Goal: Task Accomplishment & Management: Manage account settings

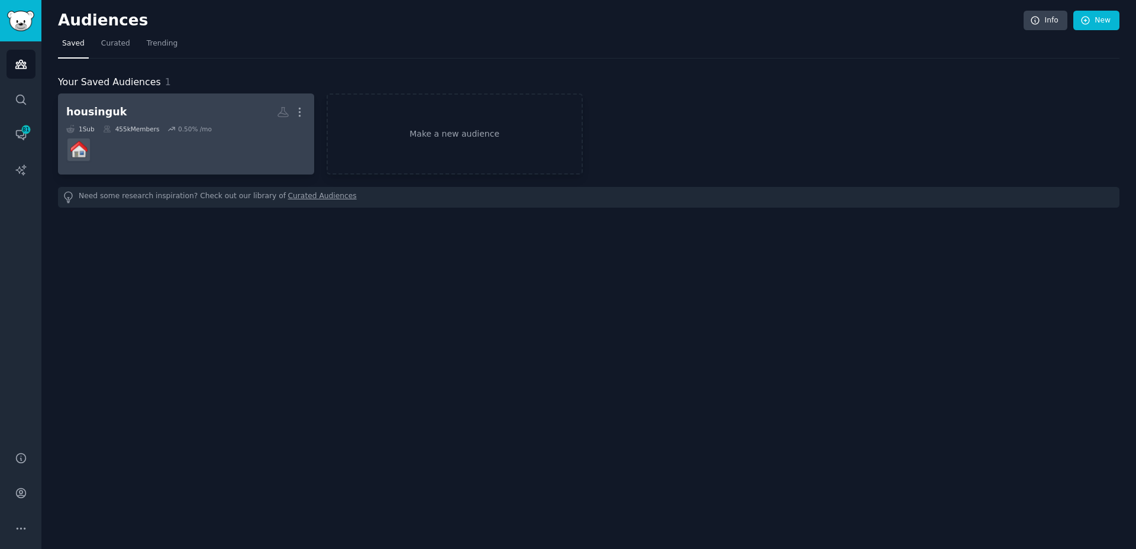
click at [226, 138] on dd at bounding box center [186, 149] width 240 height 33
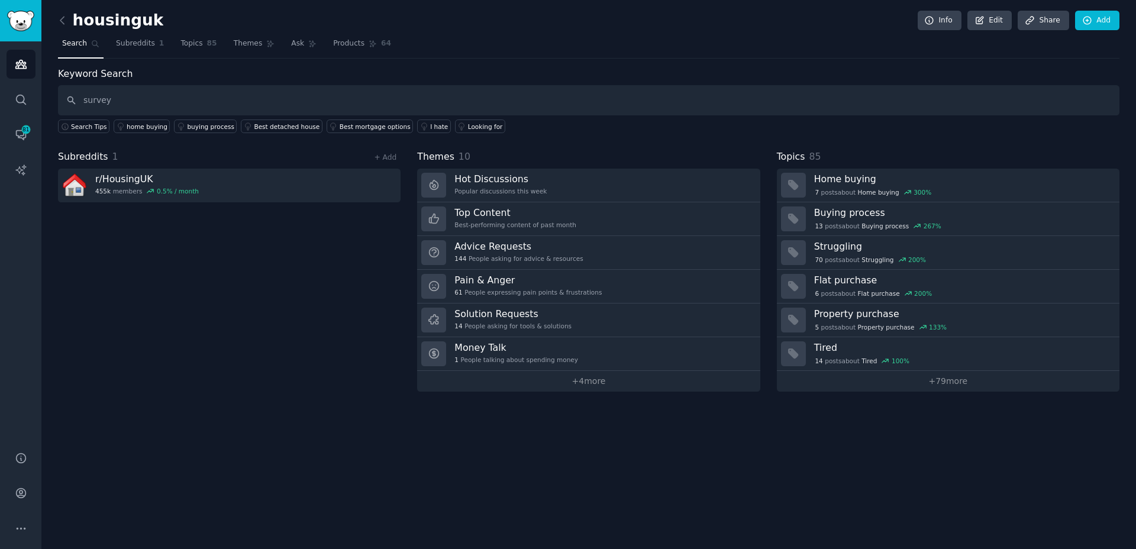
type input "survey"
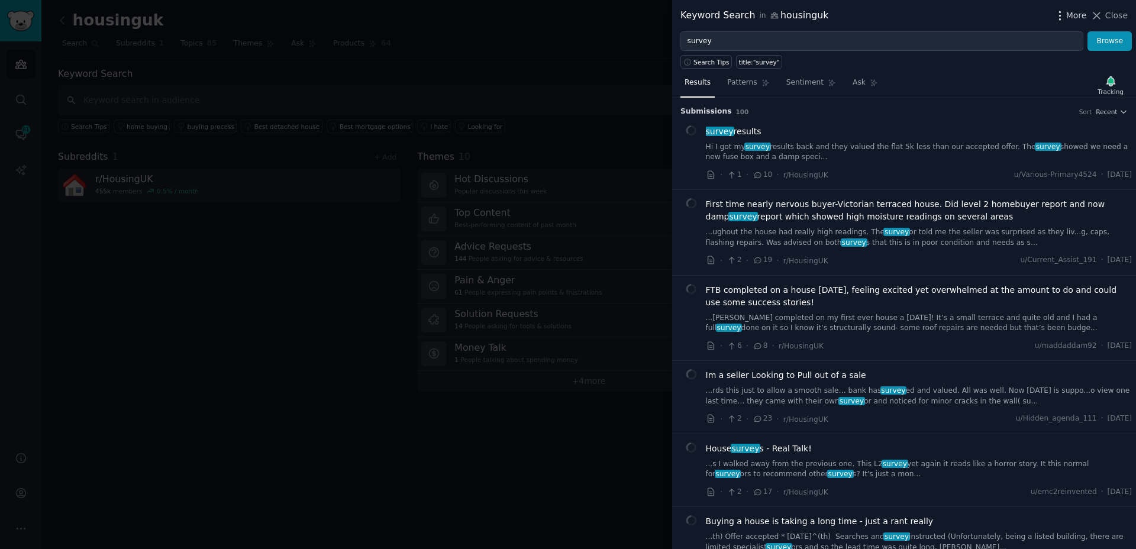
click at [1073, 20] on span "More" at bounding box center [1077, 15] width 21 height 12
click at [572, 63] on div at bounding box center [568, 274] width 1136 height 549
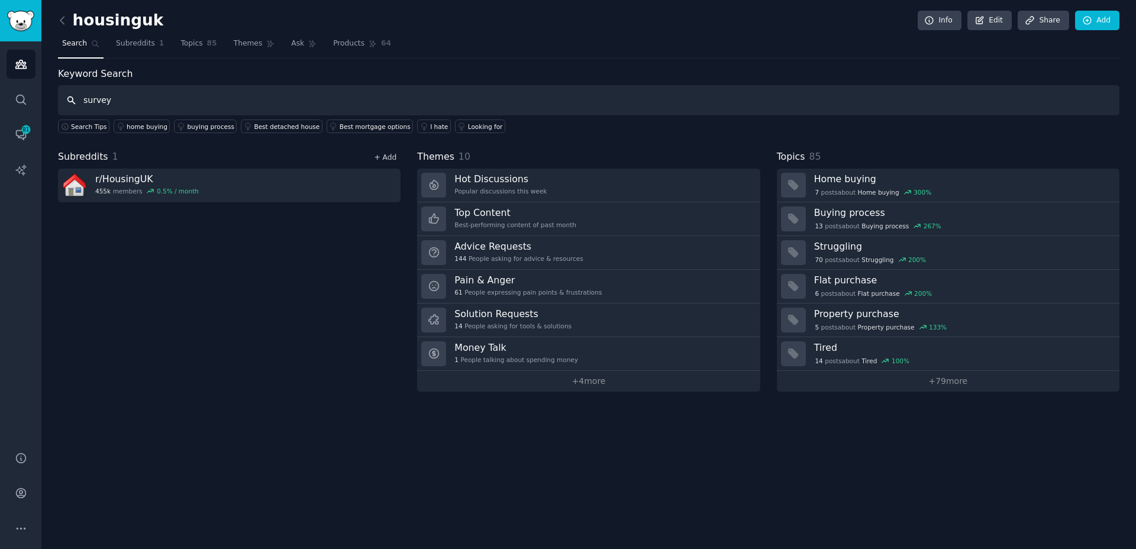
type input "survey"
click at [385, 156] on link "+ Add" at bounding box center [385, 157] width 22 height 8
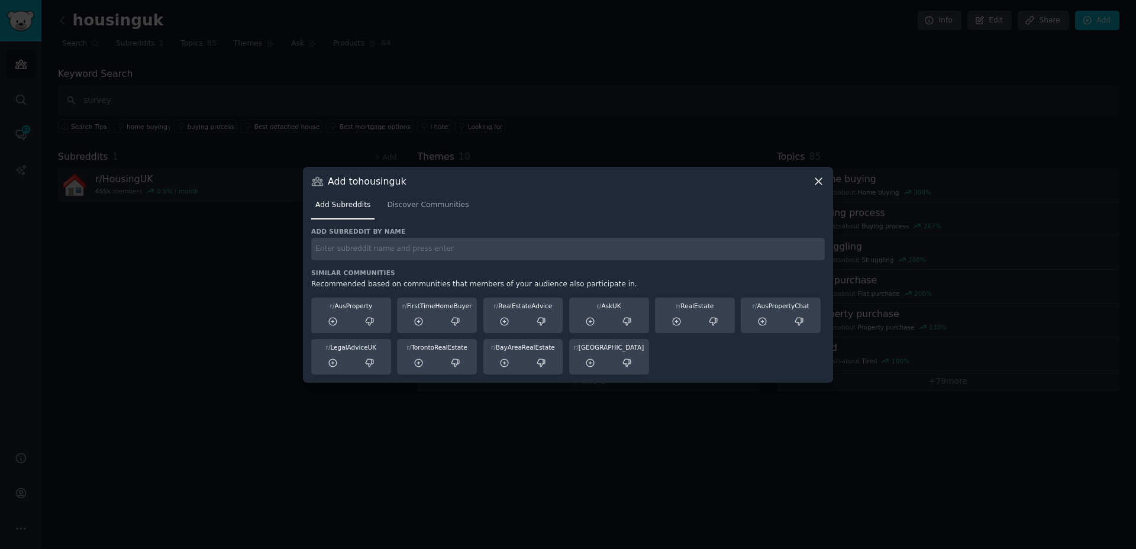
click at [342, 250] on input "text" at bounding box center [568, 249] width 514 height 23
type input "PropertyInvestingUK"
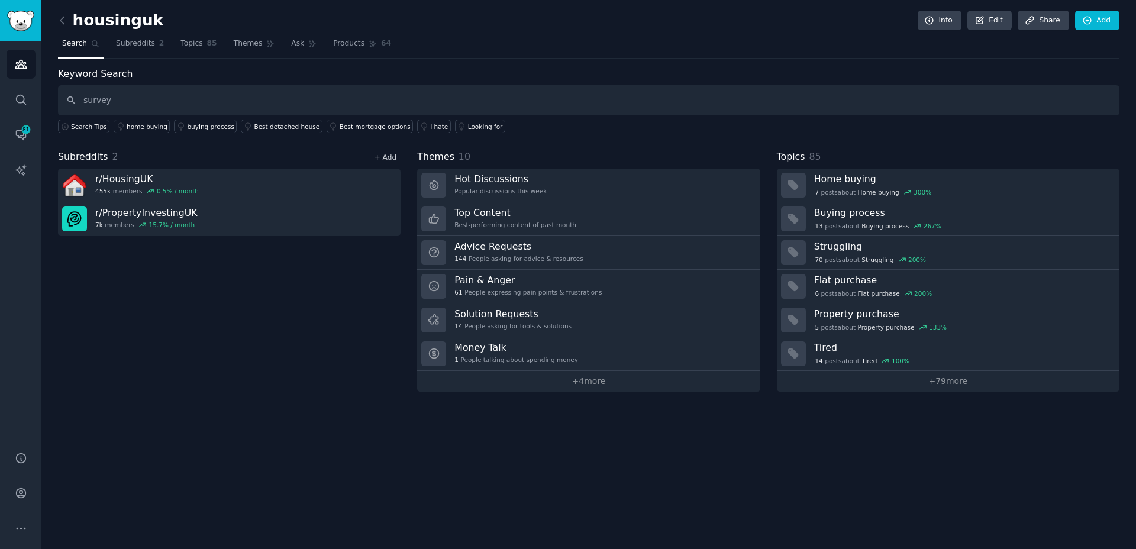
click at [385, 155] on link "+ Add" at bounding box center [385, 157] width 22 height 8
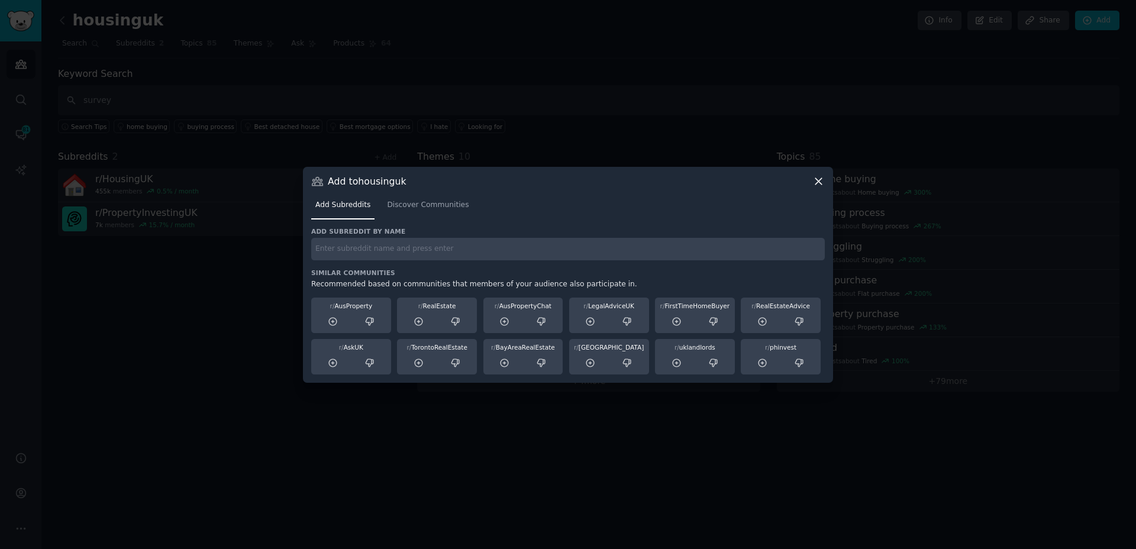
click at [407, 258] on input "text" at bounding box center [568, 249] width 514 height 23
type input "LandlordsUK"
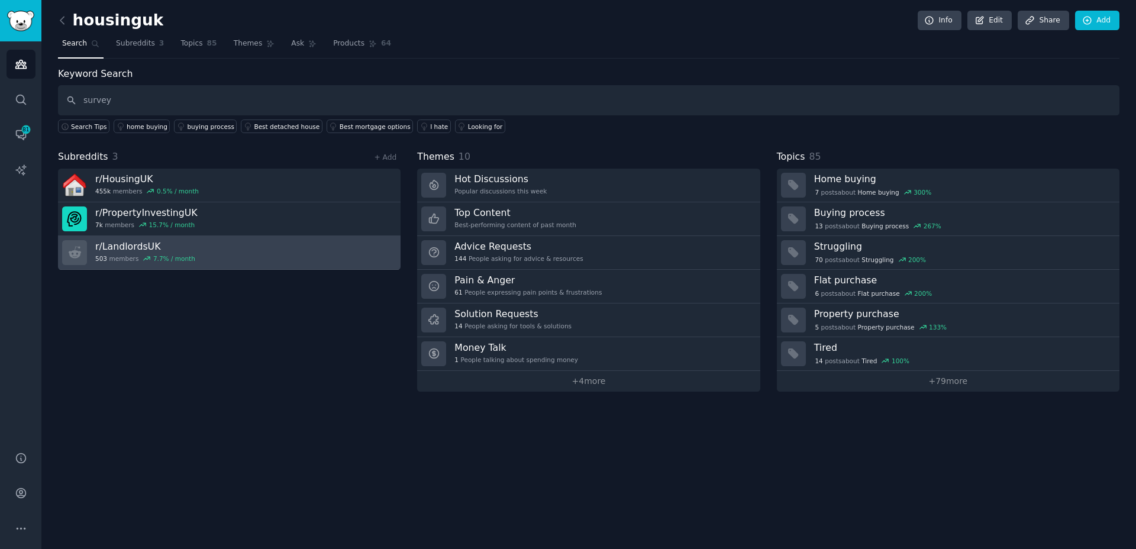
click at [227, 252] on link "r/ LandlordsUK 503 members 7.7 % / month" at bounding box center [229, 253] width 343 height 34
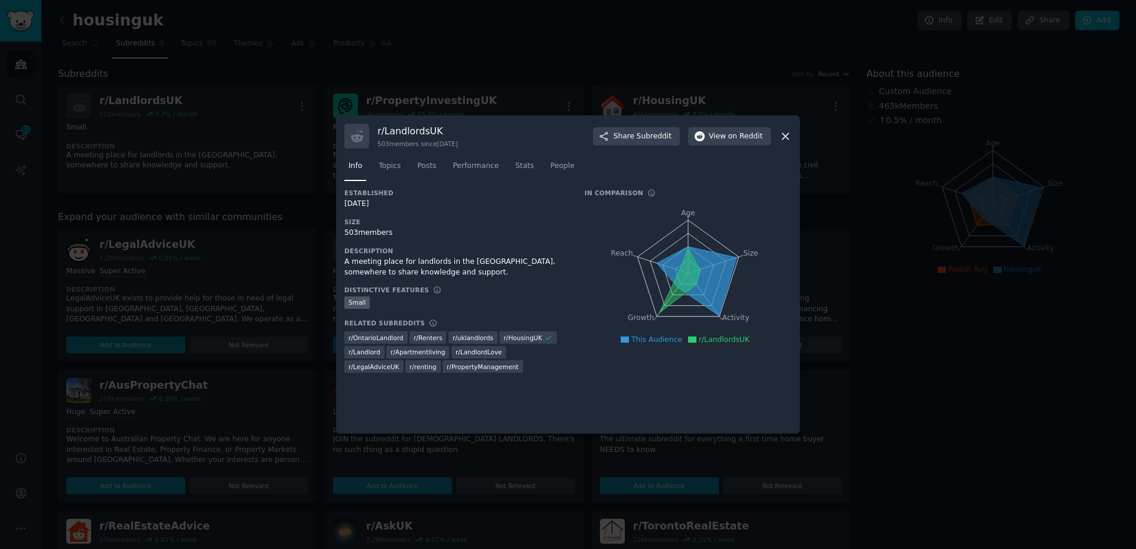
click at [468, 339] on span "r/ uklandlords" at bounding box center [473, 338] width 41 height 8
click at [466, 339] on span "r/ uklandlords" at bounding box center [473, 338] width 41 height 8
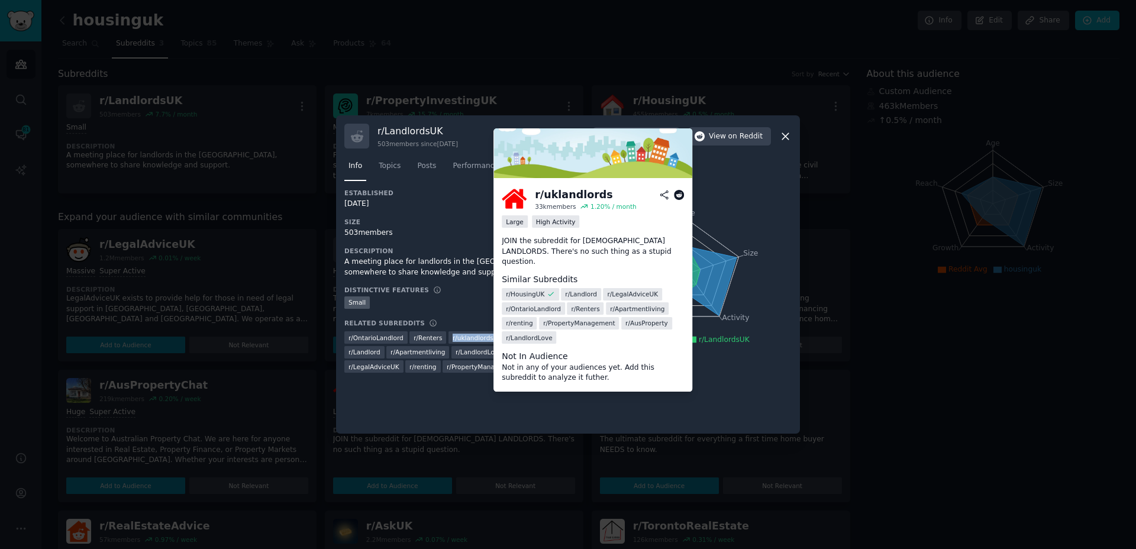
copy div "r/ uklandlords"
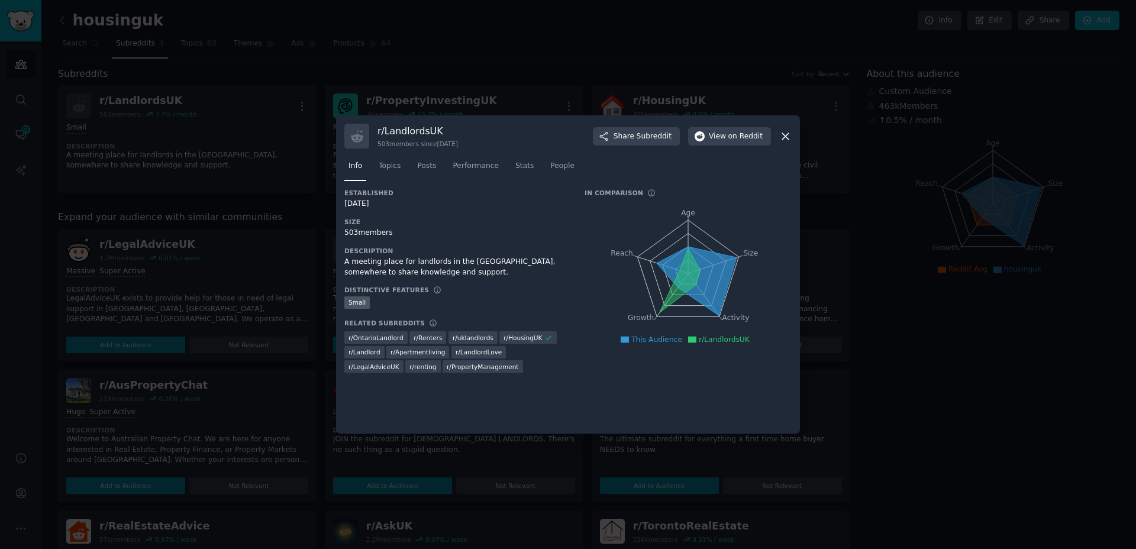
click at [849, 146] on div at bounding box center [568, 274] width 1136 height 549
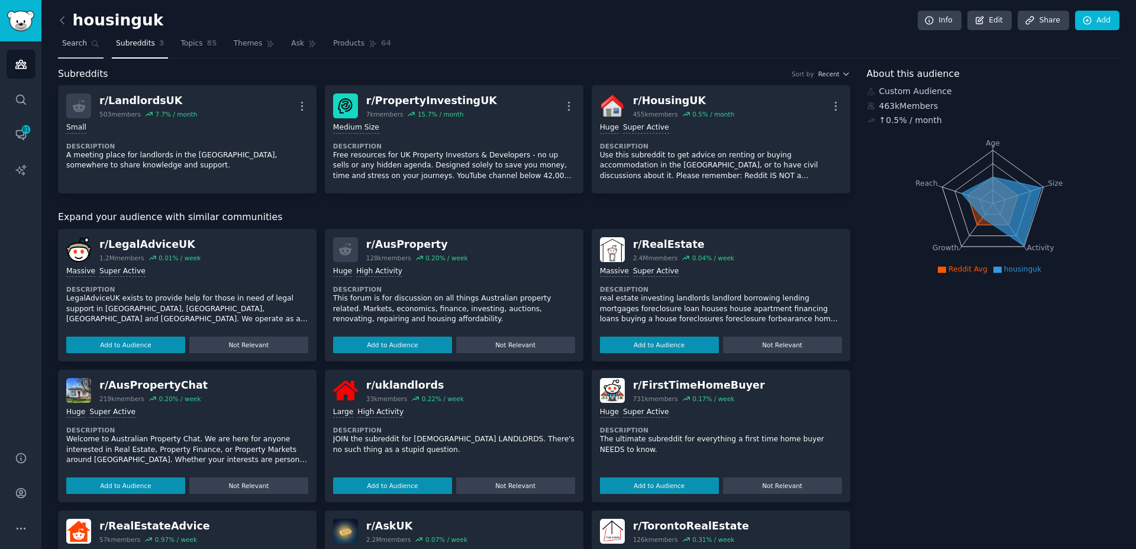
click at [86, 48] on span "Search" at bounding box center [74, 43] width 25 height 11
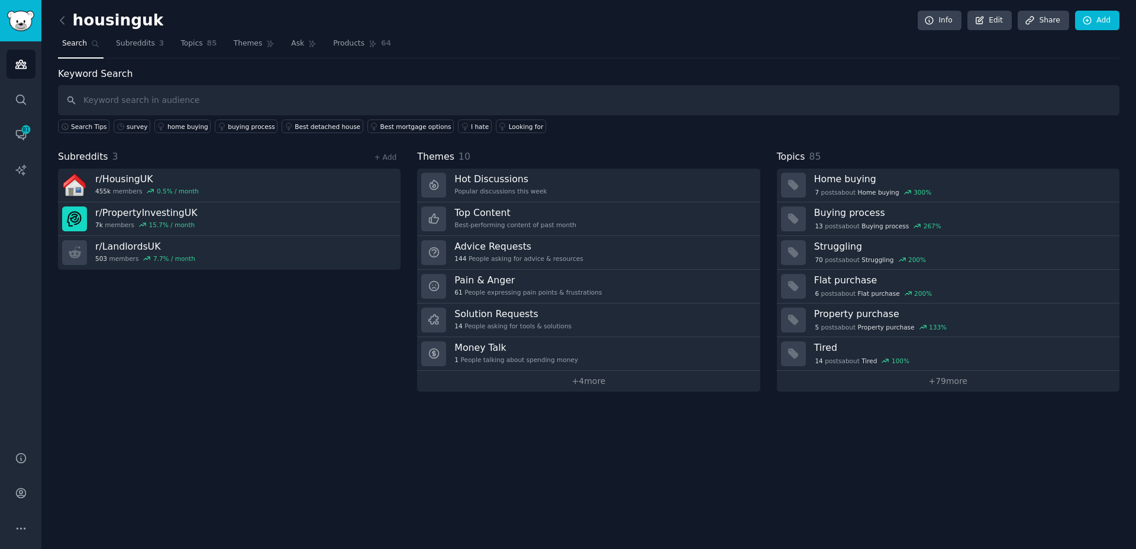
click at [106, 28] on h2 "housinguk" at bounding box center [110, 20] width 105 height 19
click at [113, 20] on h2 "housinguk" at bounding box center [110, 20] width 105 height 19
click at [390, 156] on link "+ Add" at bounding box center [385, 157] width 22 height 8
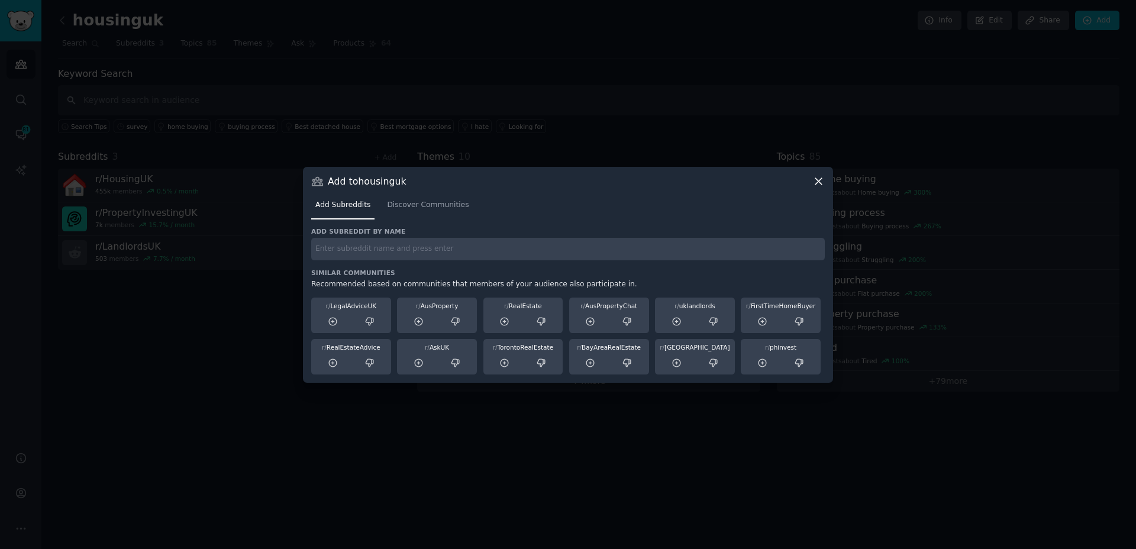
click at [544, 257] on input "text" at bounding box center [568, 249] width 514 height 23
paste input "r/uklandlords"
type input "r/uklandlords"
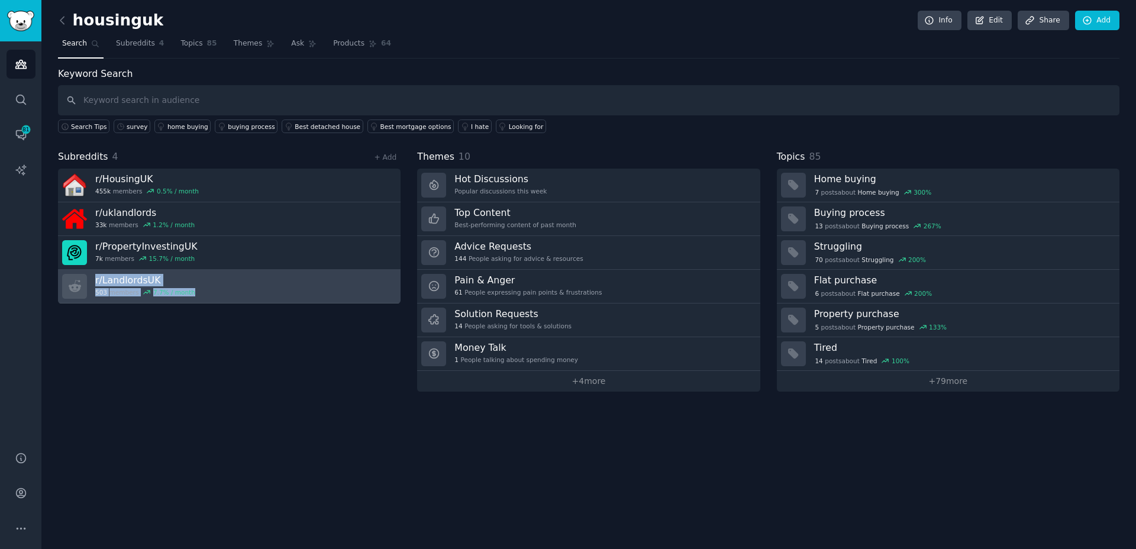
click at [289, 274] on link "r/ LandlordsUK 503 members 7.7 % / month" at bounding box center [229, 287] width 343 height 34
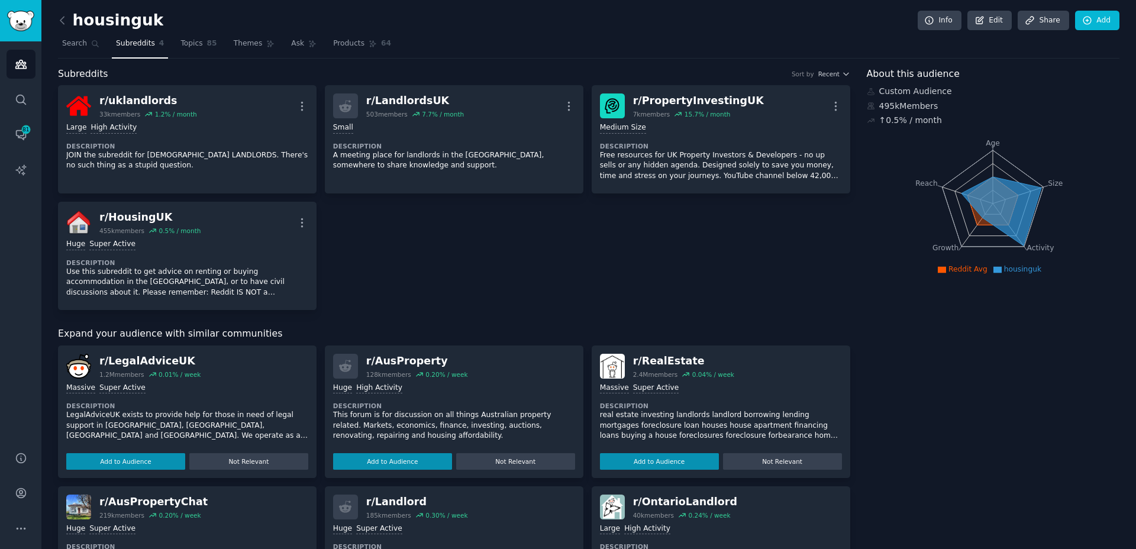
click at [224, 46] on nav "Search Subreddits 4 Topics 85 Themes Ask Products 64" at bounding box center [589, 46] width 1062 height 24
click at [186, 40] on span "Topics" at bounding box center [192, 43] width 22 height 11
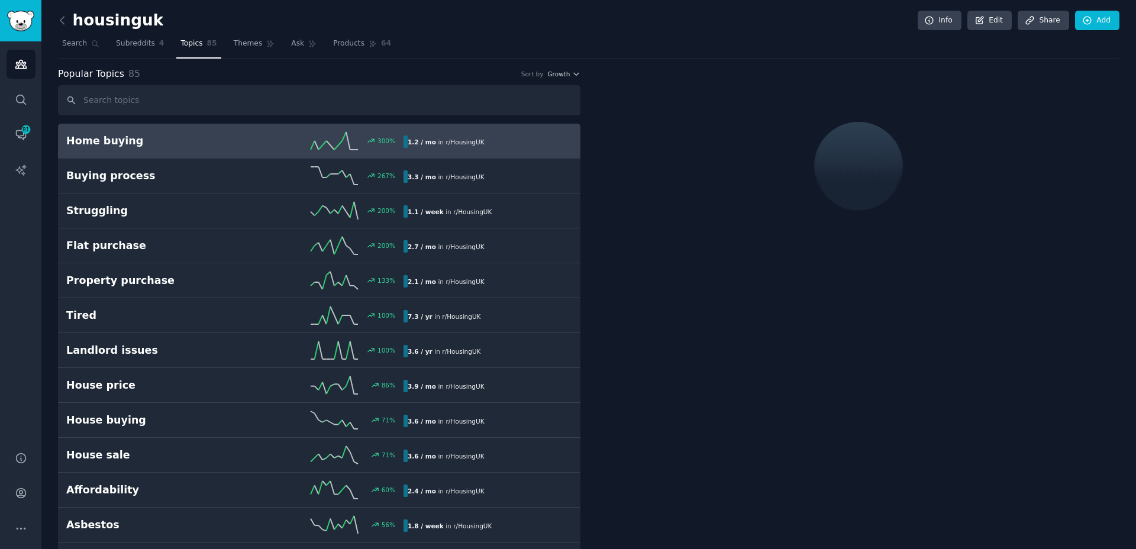
click at [186, 109] on input "text" at bounding box center [319, 100] width 523 height 30
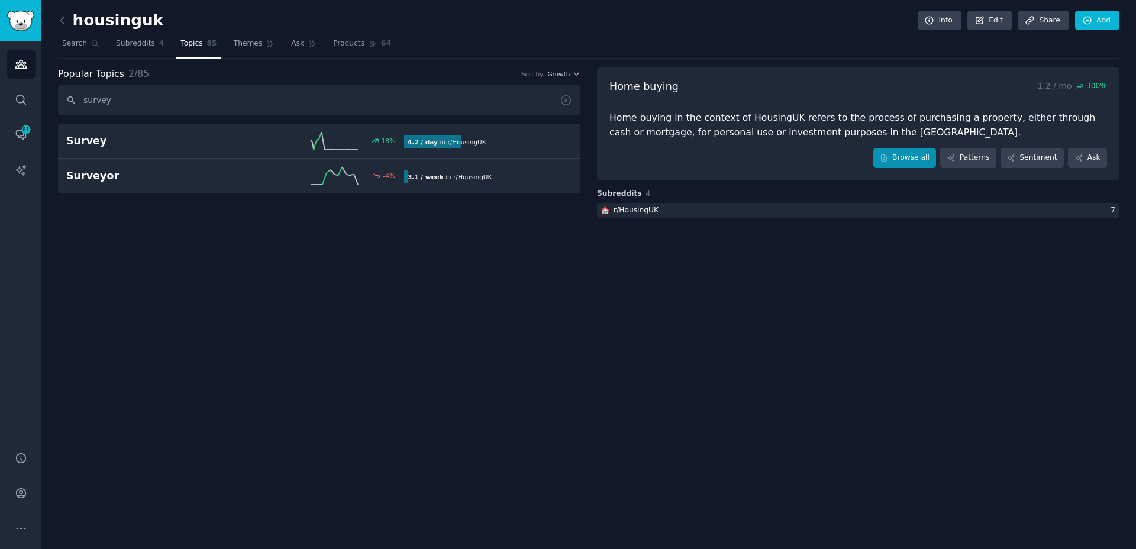
type input "survey"
click at [920, 162] on link "Browse all" at bounding box center [905, 158] width 63 height 20
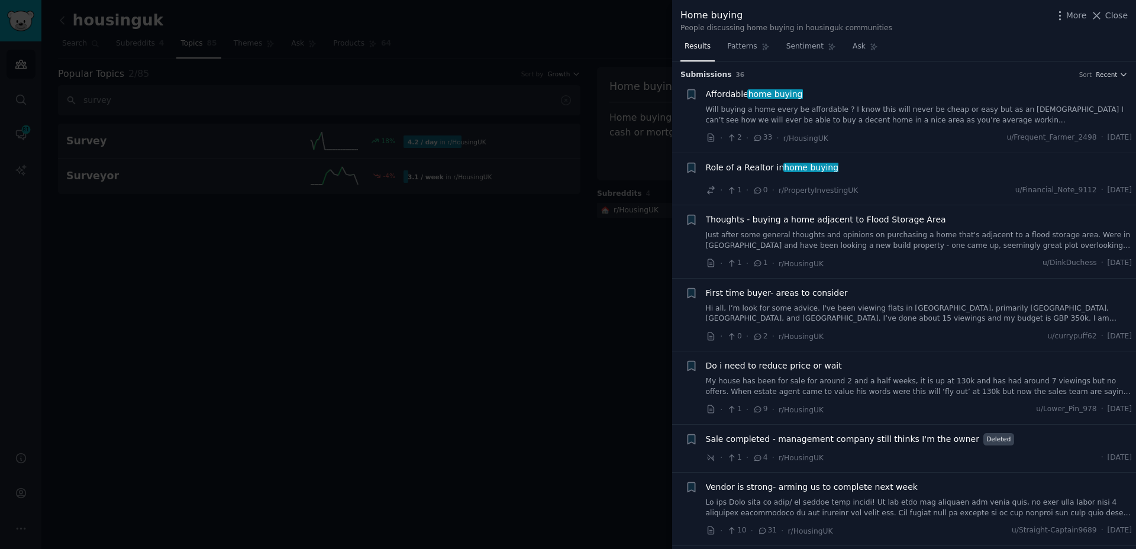
click at [74, 145] on div at bounding box center [568, 274] width 1136 height 549
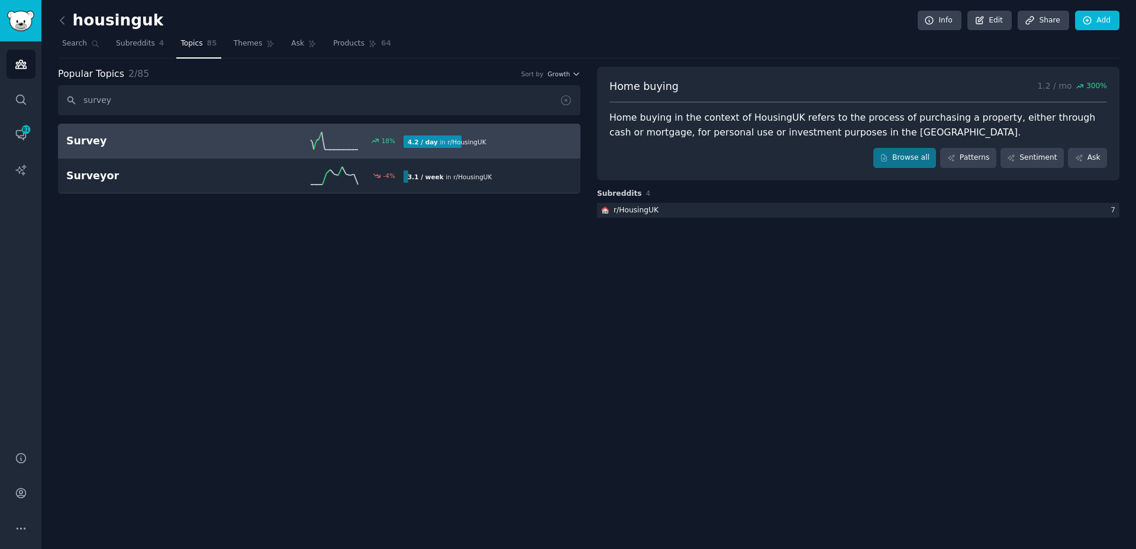
click at [197, 145] on h2 "Survey" at bounding box center [150, 141] width 169 height 15
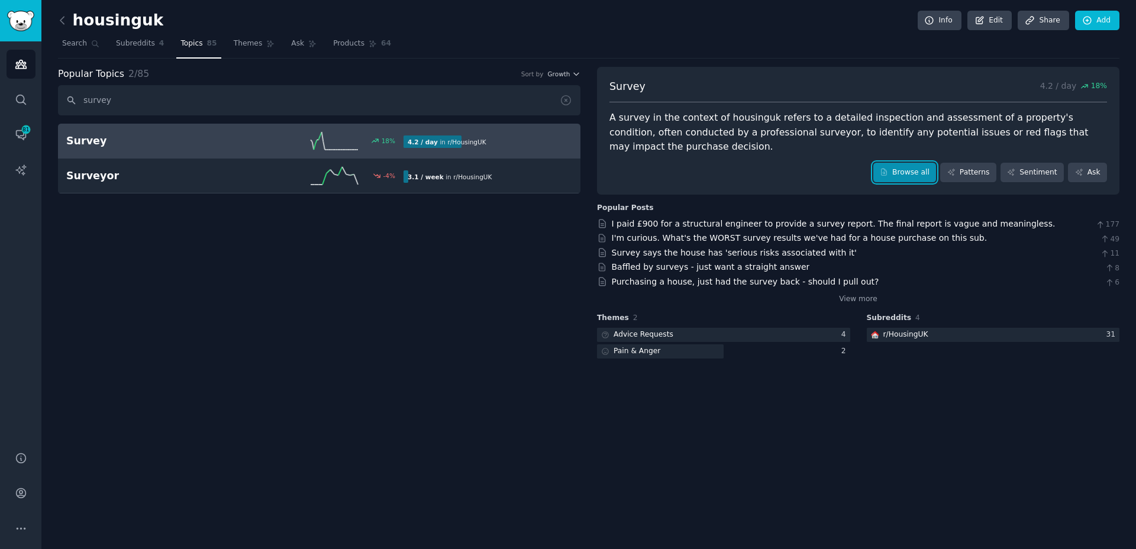
click at [888, 172] on icon at bounding box center [884, 172] width 8 height 8
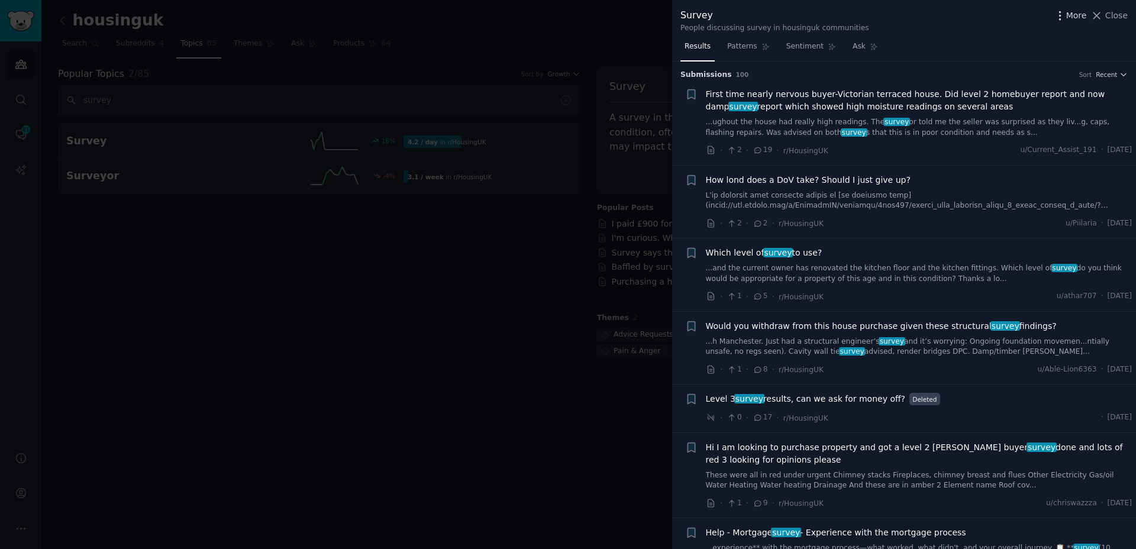
click at [1071, 16] on span "More" at bounding box center [1077, 15] width 21 height 12
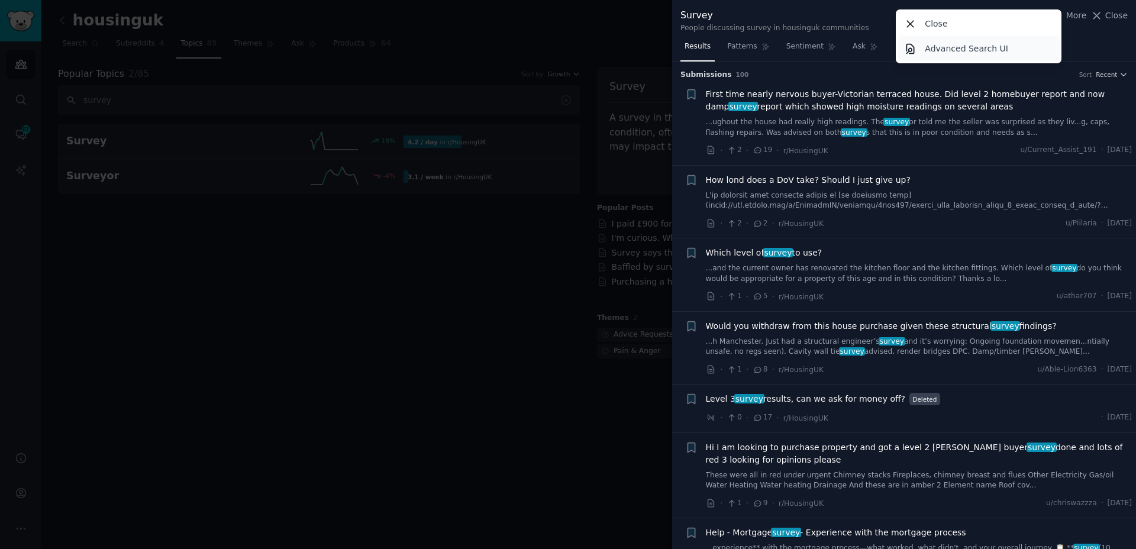
click at [940, 44] on p "Advanced Search UI" at bounding box center [966, 49] width 83 height 12
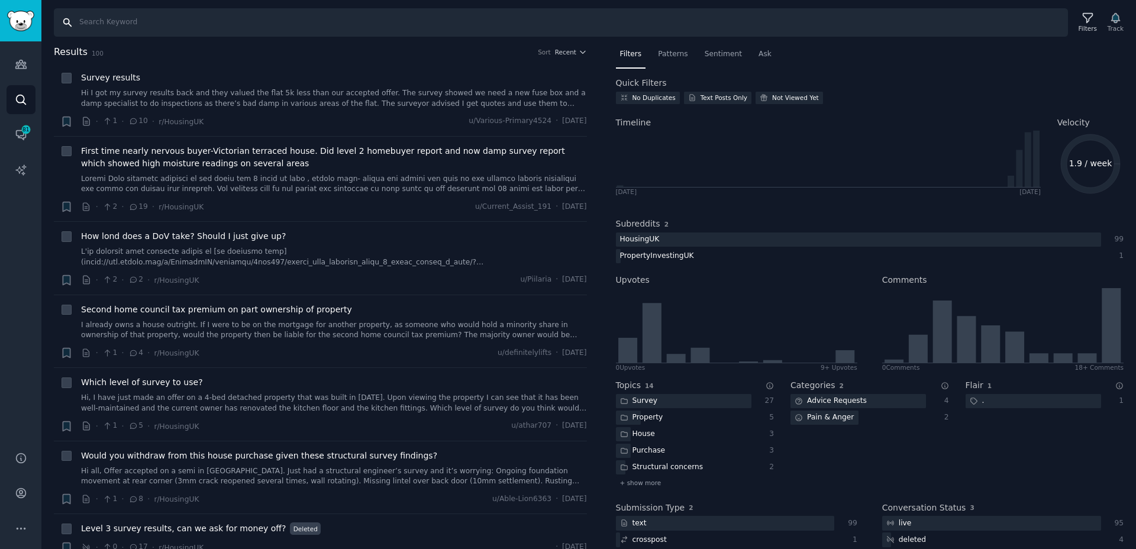
click at [211, 15] on input "Search" at bounding box center [561, 22] width 1014 height 28
type input "survey"
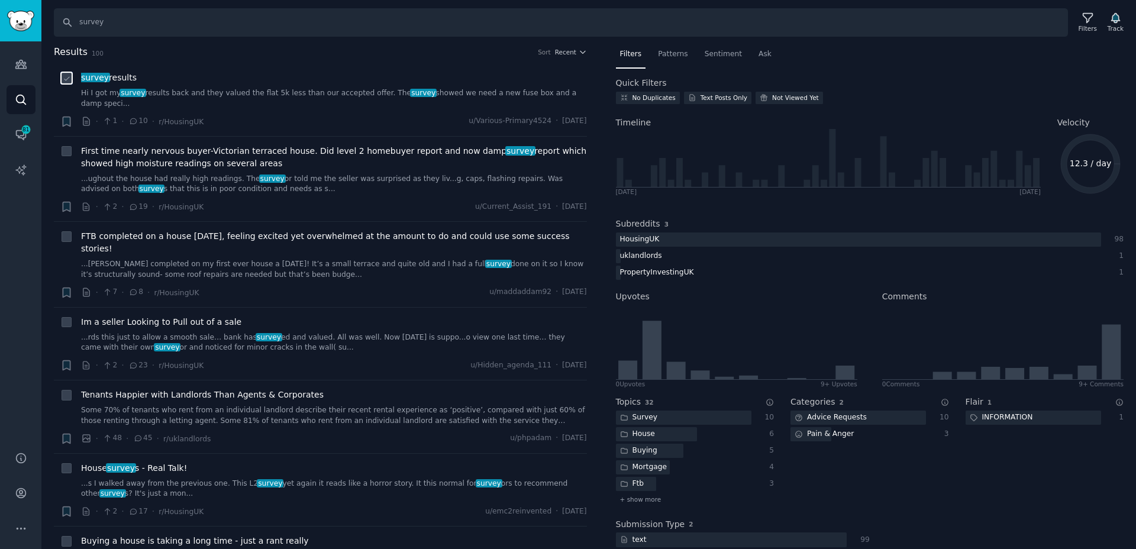
click at [63, 83] on input "checkbox" at bounding box center [67, 78] width 11 height 11
checkbox input "true"
click at [67, 156] on input "checkbox" at bounding box center [67, 151] width 11 height 11
checkbox input "true"
click at [70, 243] on div "+" at bounding box center [66, 264] width 12 height 69
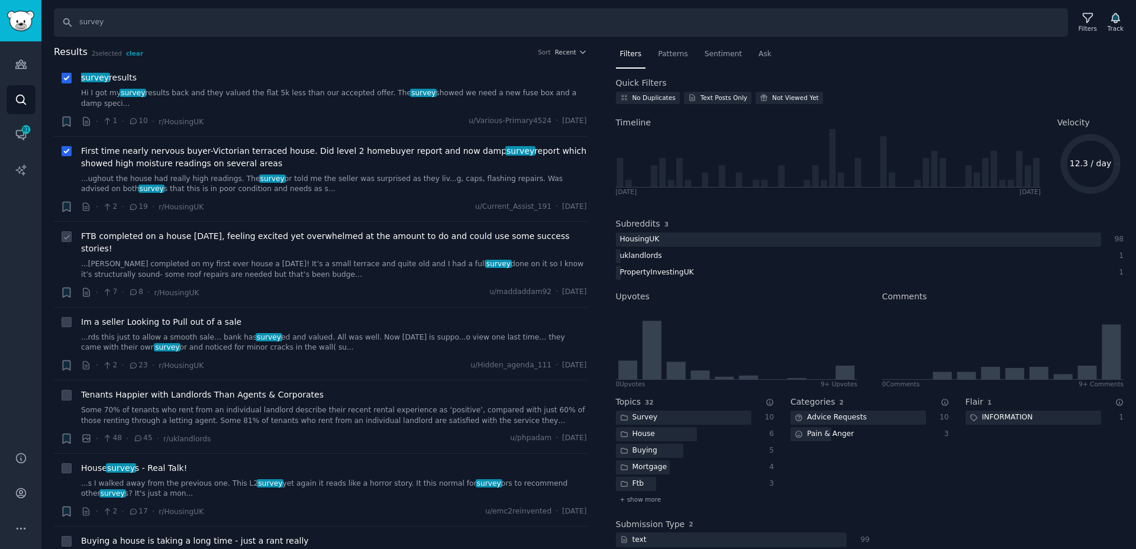
click at [64, 243] on div "Bookmark this conversation +" at bounding box center [66, 264] width 12 height 69
click at [62, 226] on li "Bookmark this conversation + FTB completed on a house [DATE], feeling excited y…" at bounding box center [320, 264] width 533 height 85
click at [64, 230] on div at bounding box center [66, 236] width 12 height 12
click at [64, 232] on input "checkbox" at bounding box center [67, 236] width 11 height 11
checkbox input "true"
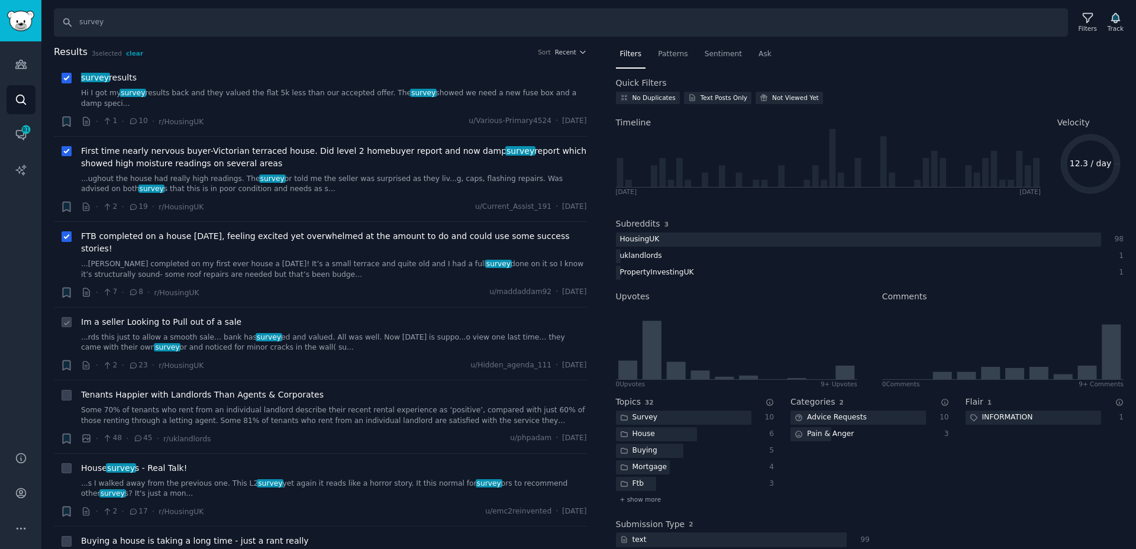
click at [67, 319] on icon at bounding box center [67, 323] width 8 height 8
checkbox input "true"
click at [65, 390] on div "+" at bounding box center [66, 417] width 12 height 56
click at [65, 392] on icon at bounding box center [67, 396] width 8 height 8
checkbox input "true"
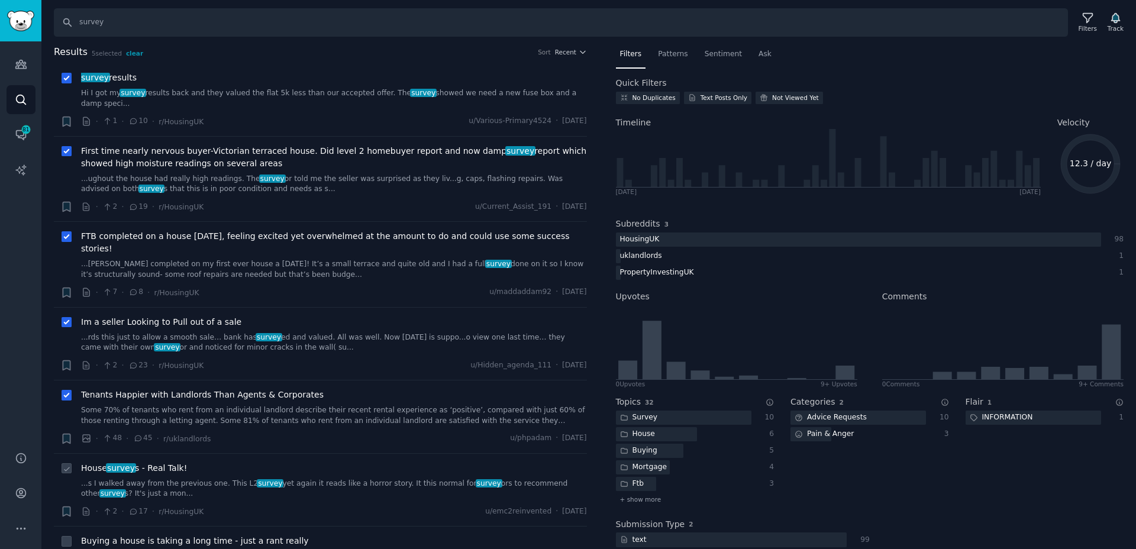
click at [60, 462] on div at bounding box center [66, 468] width 12 height 12
click at [70, 465] on icon at bounding box center [67, 469] width 8 height 8
checkbox input "true"
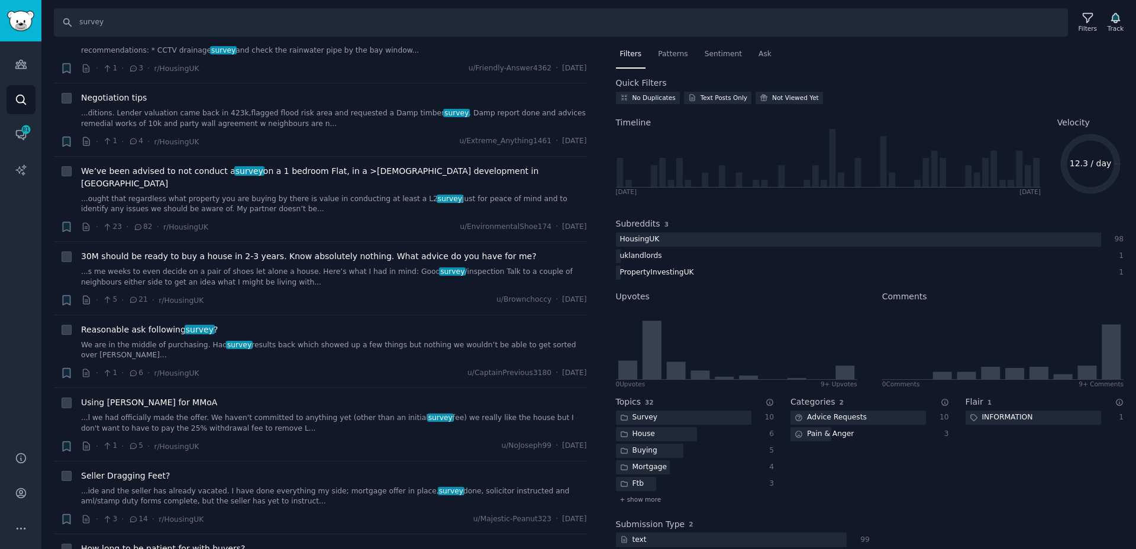
scroll to position [6337, 0]
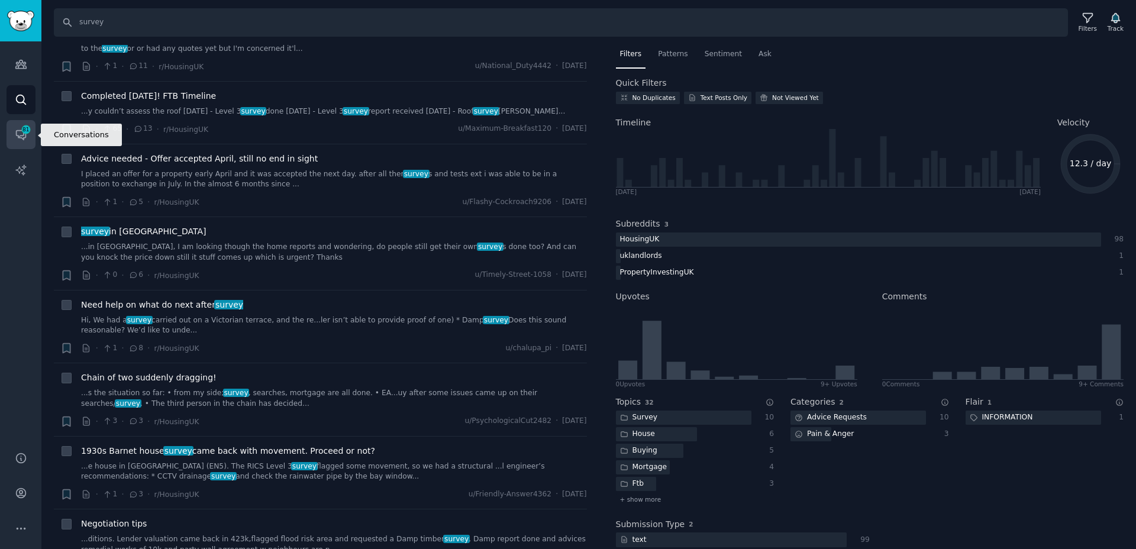
click at [24, 125] on span "81" at bounding box center [26, 129] width 11 height 8
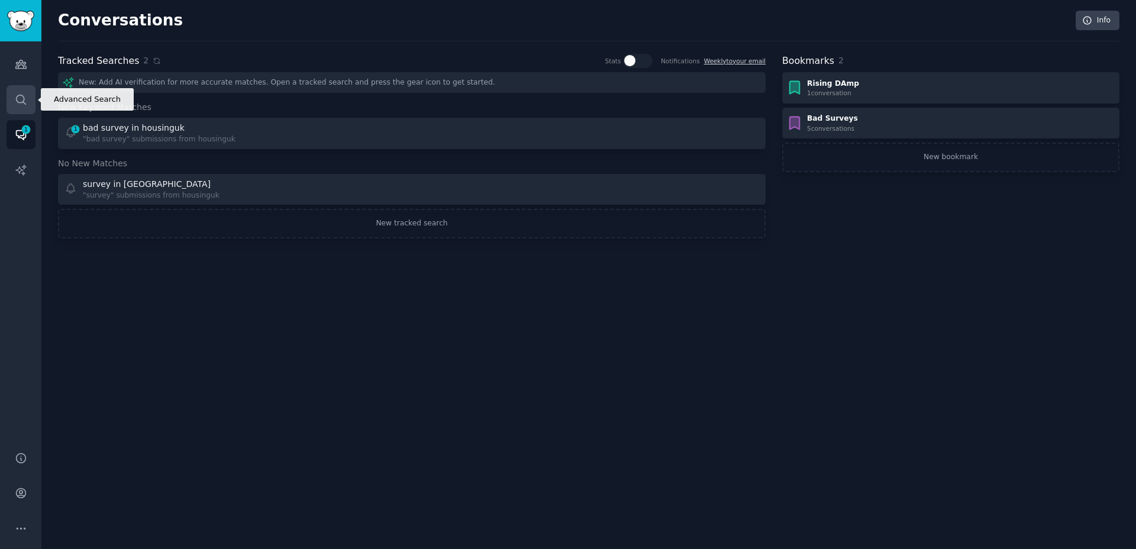
click at [17, 111] on link "Search" at bounding box center [21, 99] width 29 height 29
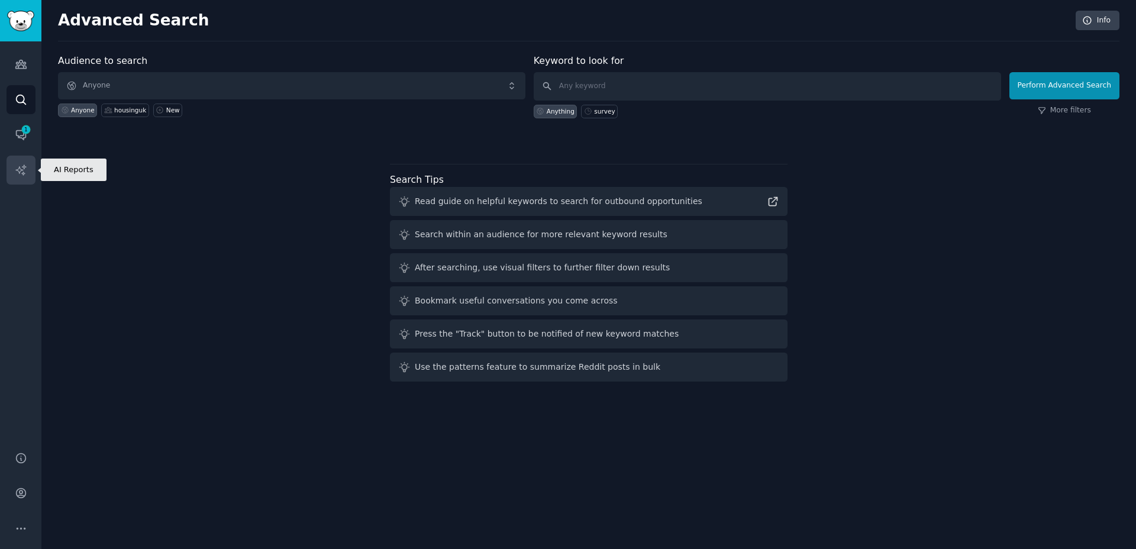
click at [24, 166] on icon "Sidebar" at bounding box center [20, 170] width 10 height 10
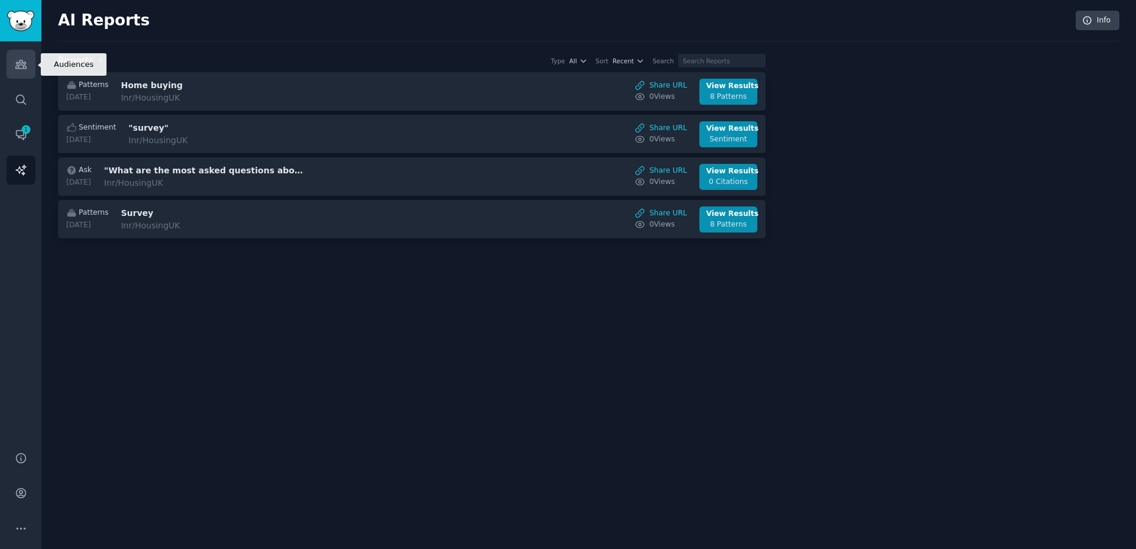
click at [17, 55] on link "Audiences" at bounding box center [21, 64] width 29 height 29
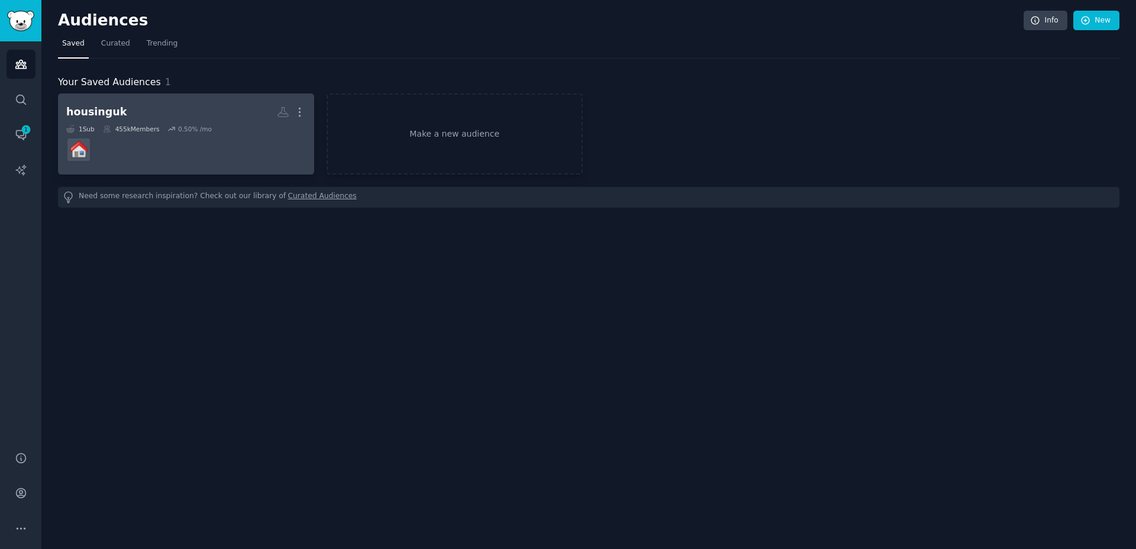
click at [160, 141] on dd at bounding box center [186, 149] width 240 height 33
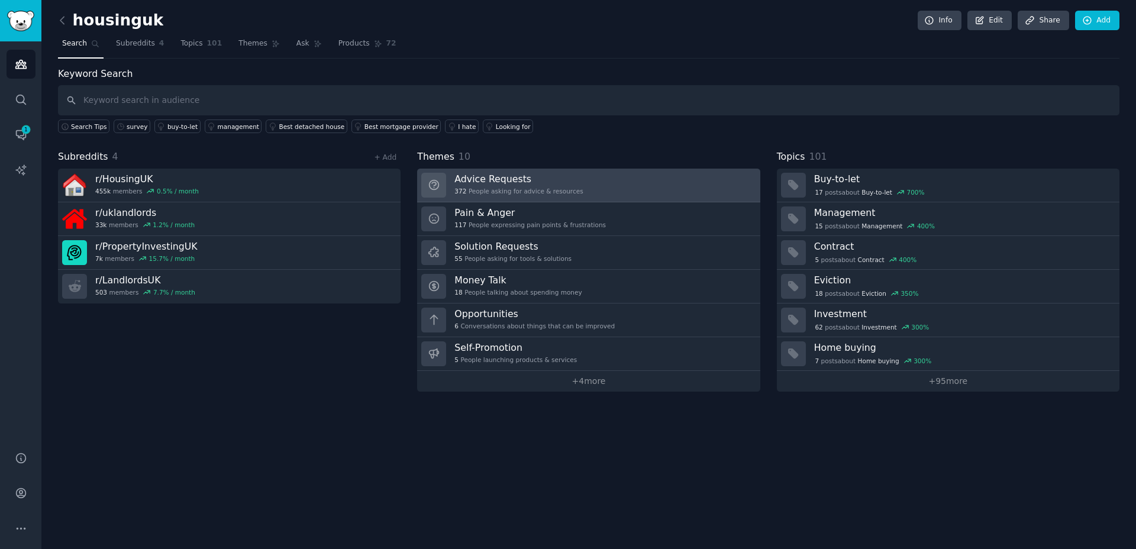
click at [554, 180] on h3 "Advice Requests" at bounding box center [519, 179] width 128 height 12
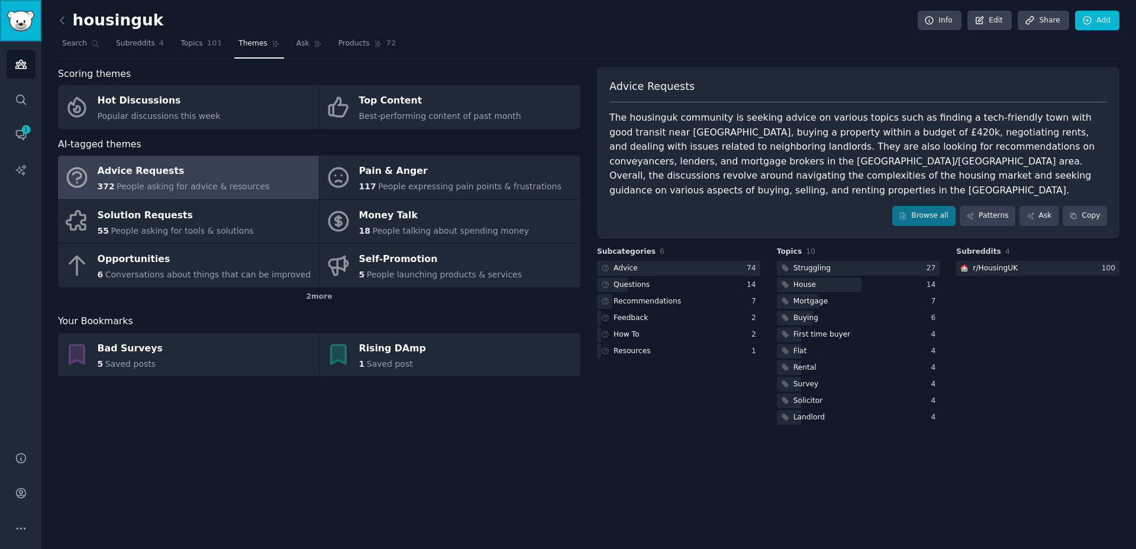
click at [7, 15] on img "Sidebar" at bounding box center [20, 21] width 27 height 21
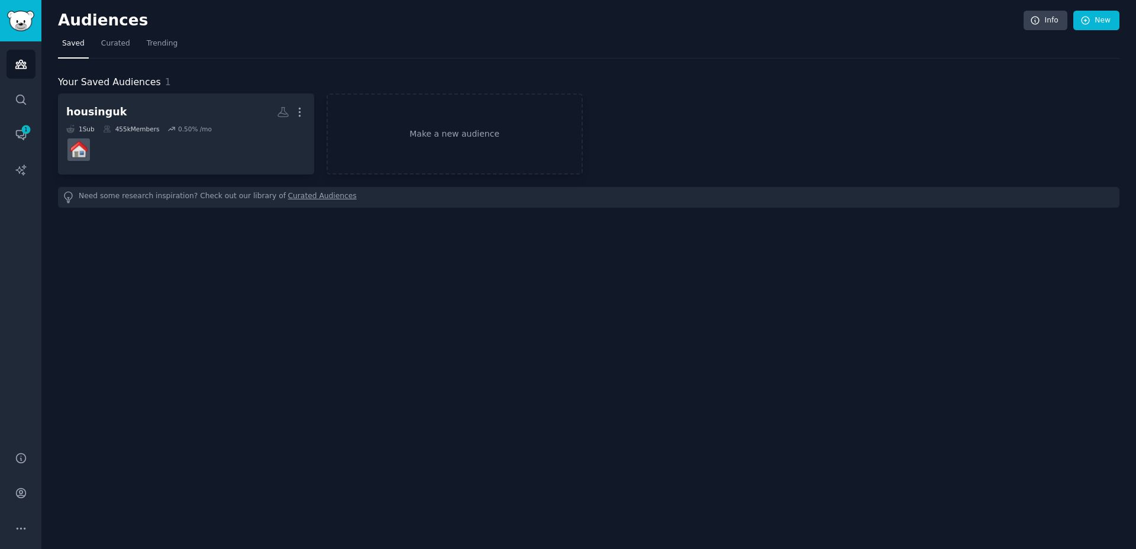
click at [4, 60] on div "Audiences Search Conversations 1 AI Reports" at bounding box center [20, 239] width 41 height 396
click at [17, 61] on icon "Sidebar" at bounding box center [21, 64] width 12 height 12
click at [14, 20] on img "Sidebar" at bounding box center [20, 21] width 27 height 21
click at [132, 25] on h2 "Audiences" at bounding box center [541, 20] width 966 height 19
click at [83, 15] on h2 "Audiences" at bounding box center [541, 20] width 966 height 19
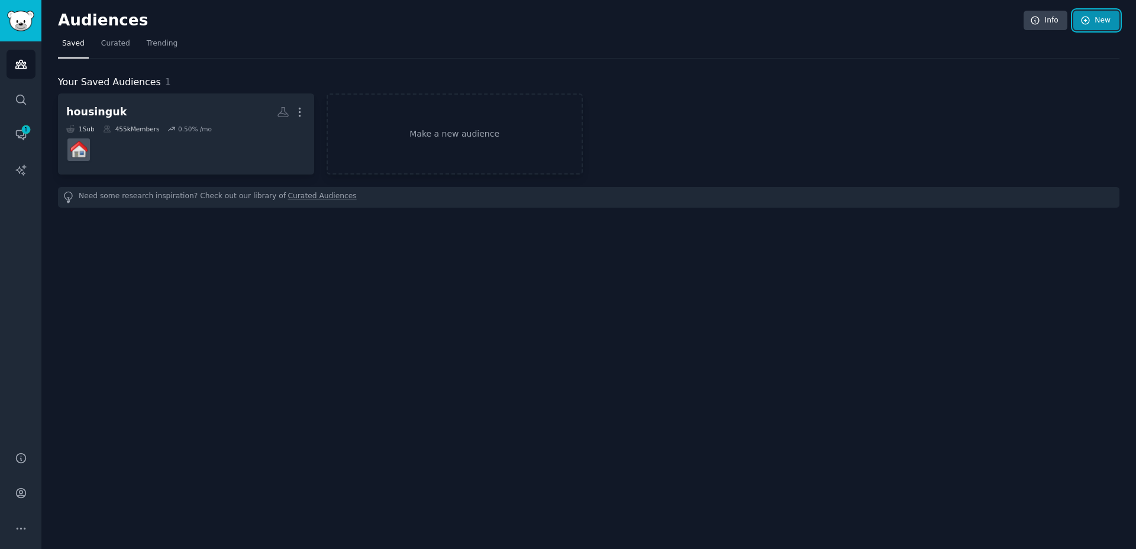
click at [1089, 24] on icon at bounding box center [1086, 20] width 11 height 11
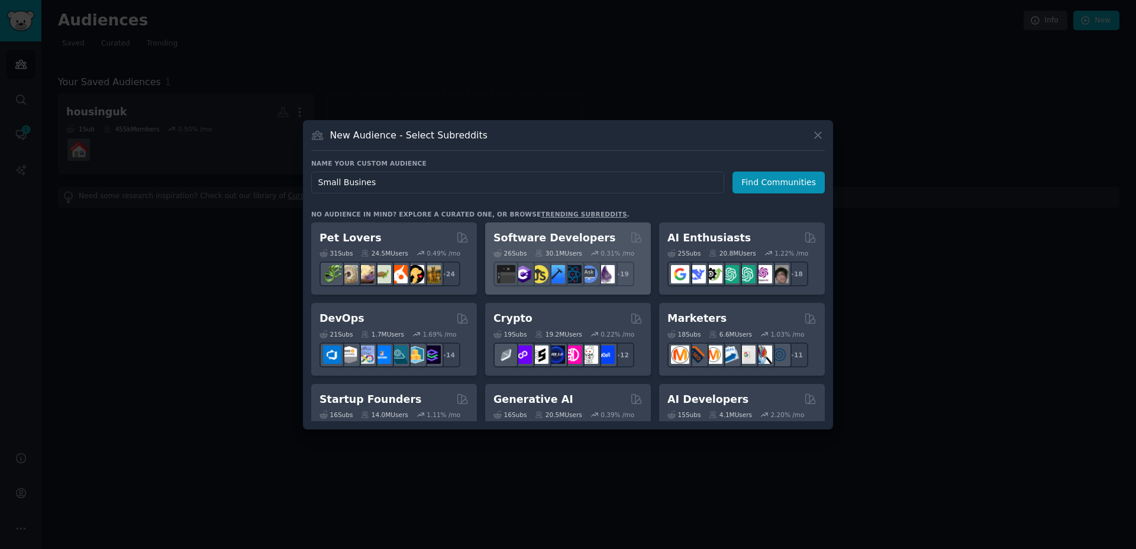
type input "Small Business"
click button "Find Communities" at bounding box center [779, 183] width 92 height 22
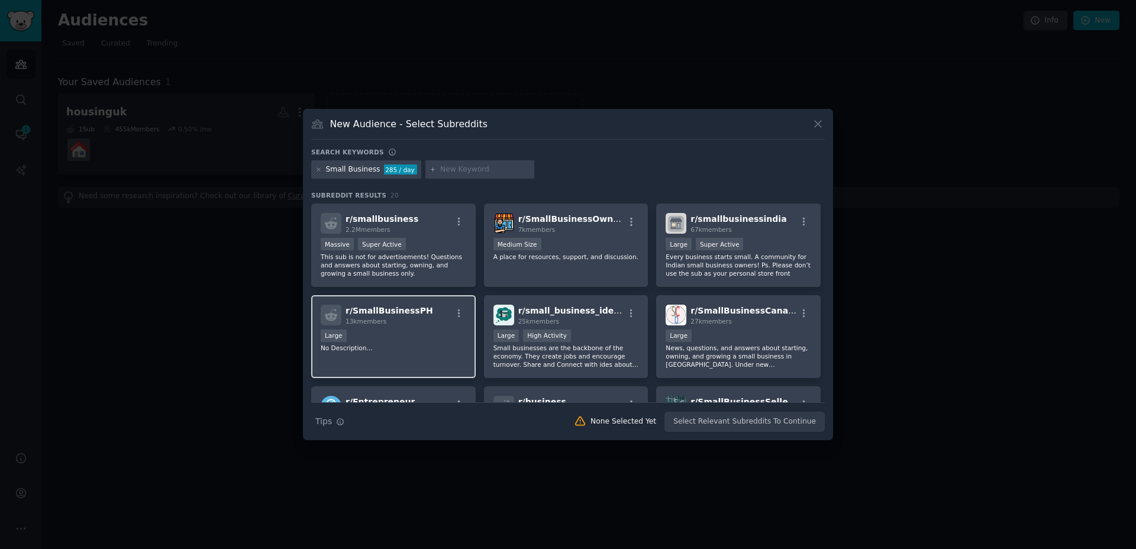
scroll to position [208, 0]
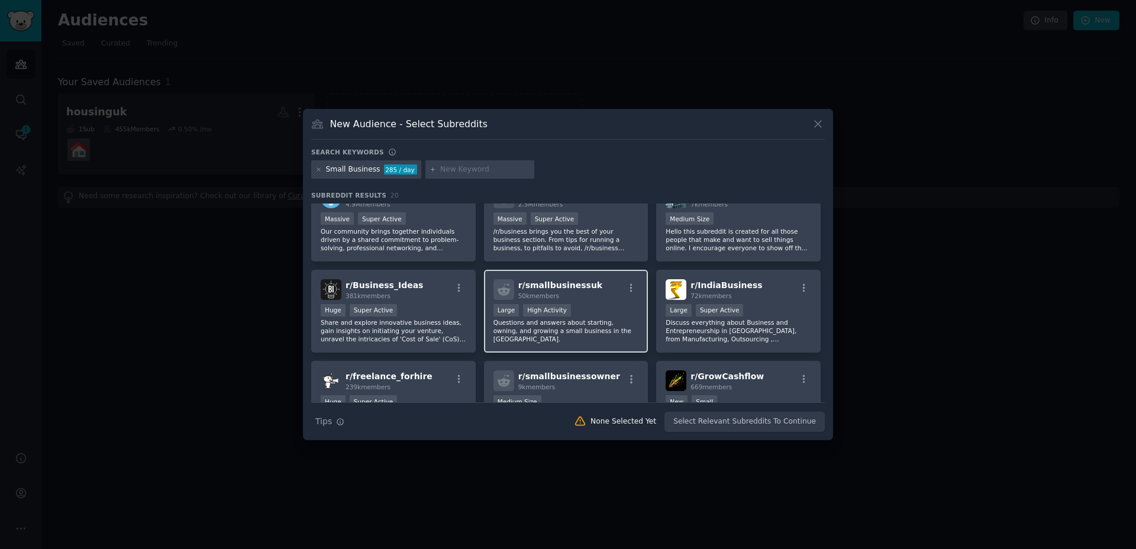
click at [559, 275] on div "r/ smallbusinessuk 50k members Large High Activity Questions and answers about …" at bounding box center [566, 311] width 165 height 83
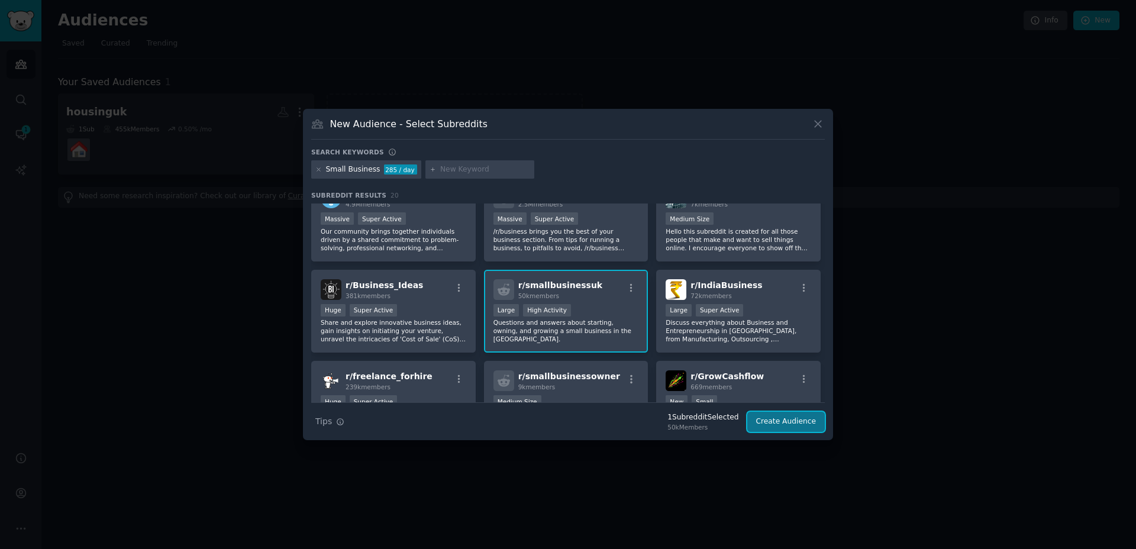
click at [767, 422] on button "Create Audience" at bounding box center [787, 422] width 78 height 20
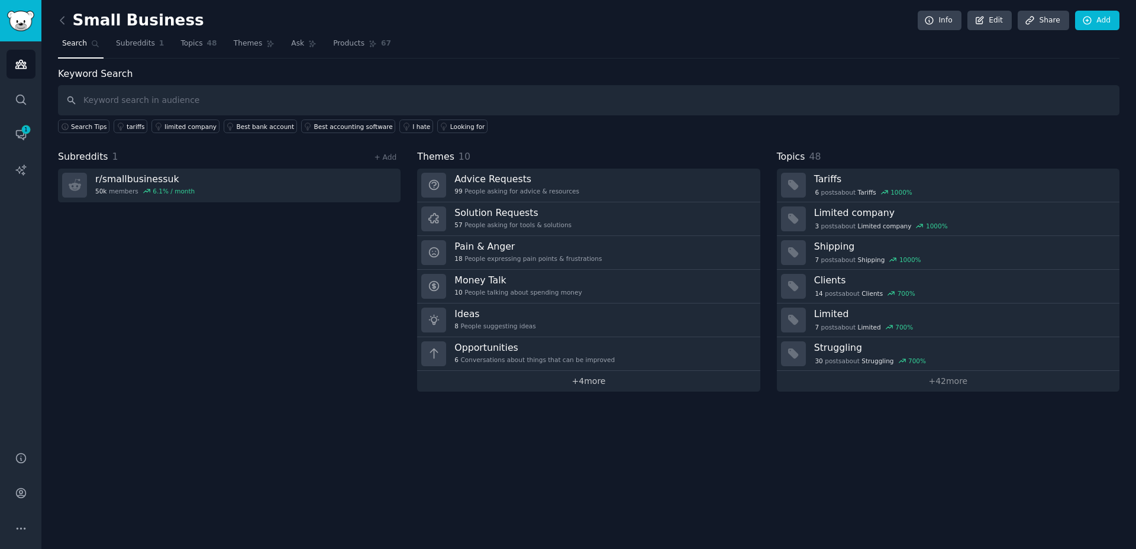
click at [598, 389] on link "+ 4 more" at bounding box center [588, 381] width 343 height 21
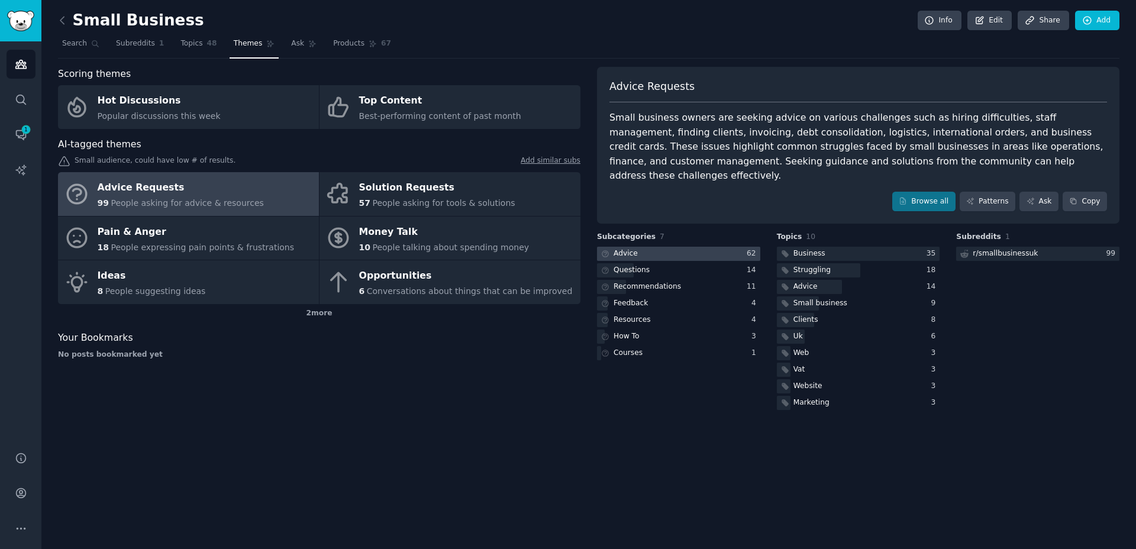
click at [632, 249] on div "Advice" at bounding box center [626, 254] width 24 height 11
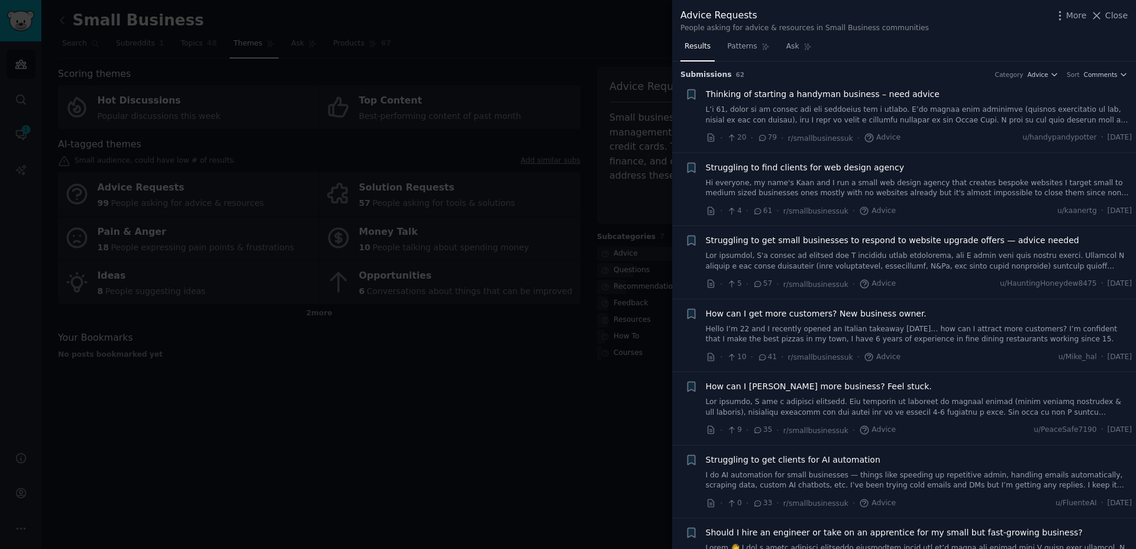
click at [847, 118] on link at bounding box center [919, 115] width 427 height 21
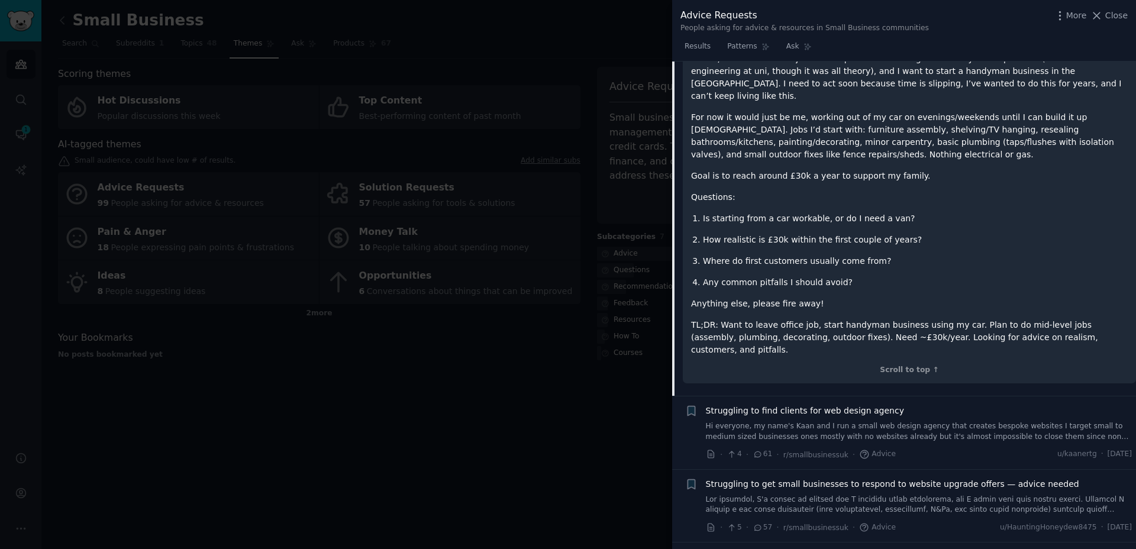
scroll to position [233, 0]
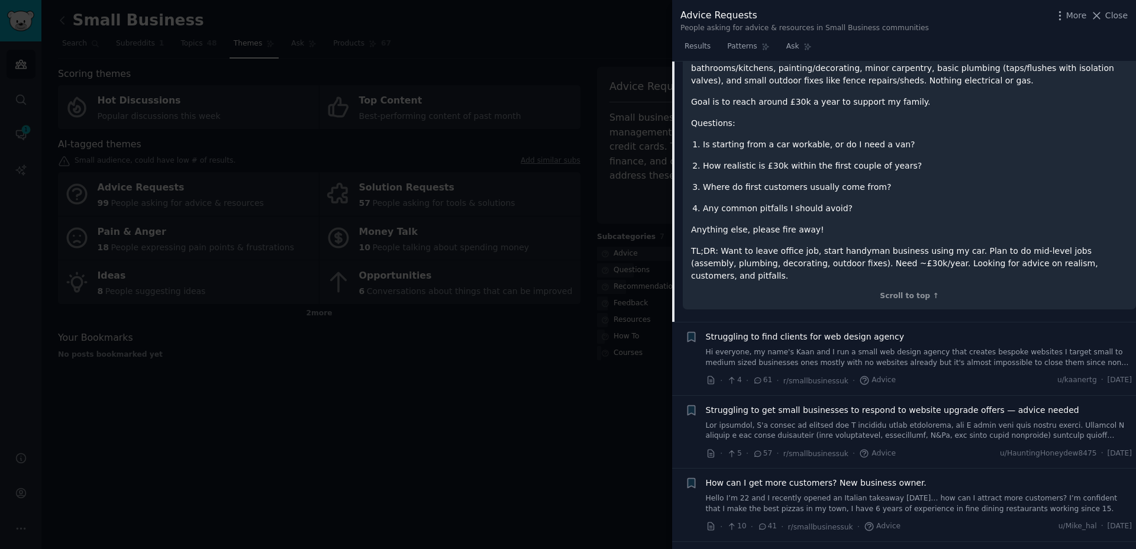
click at [189, 442] on div at bounding box center [568, 274] width 1136 height 549
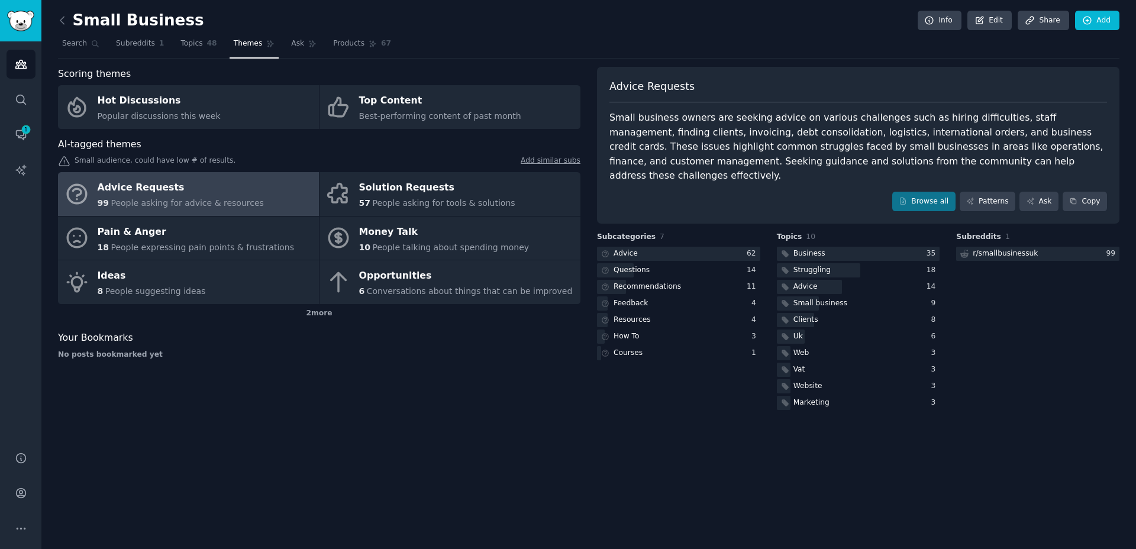
click at [56, 25] on div "Small Business Info Edit Share Add Search Subreddits 1 Topics 48 Themes Ask Pro…" at bounding box center [588, 274] width 1095 height 549
click at [59, 24] on icon at bounding box center [62, 20] width 12 height 12
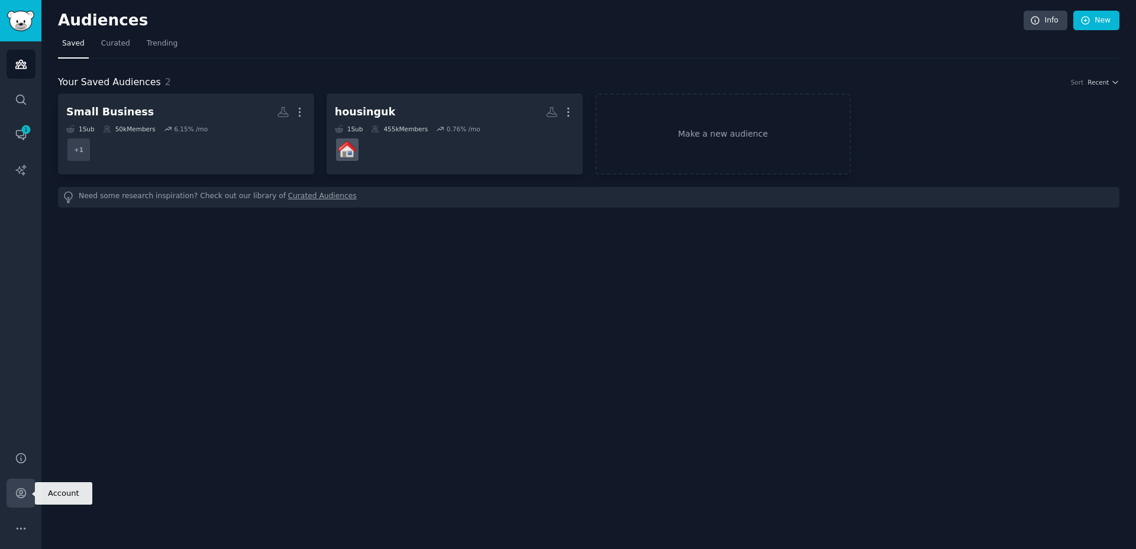
click at [14, 501] on link "Account" at bounding box center [21, 493] width 29 height 29
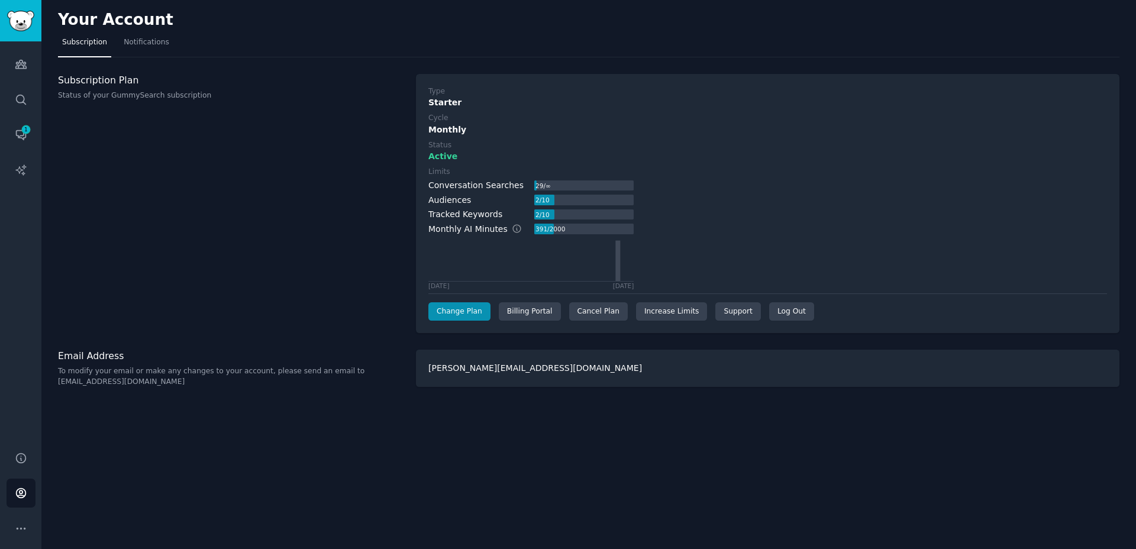
click at [626, 309] on div "Change Plan Billing Portal Cancel Plan Increase Limits Support Log Out" at bounding box center [768, 311] width 679 height 19
click at [619, 310] on div "Cancel Plan" at bounding box center [598, 311] width 59 height 19
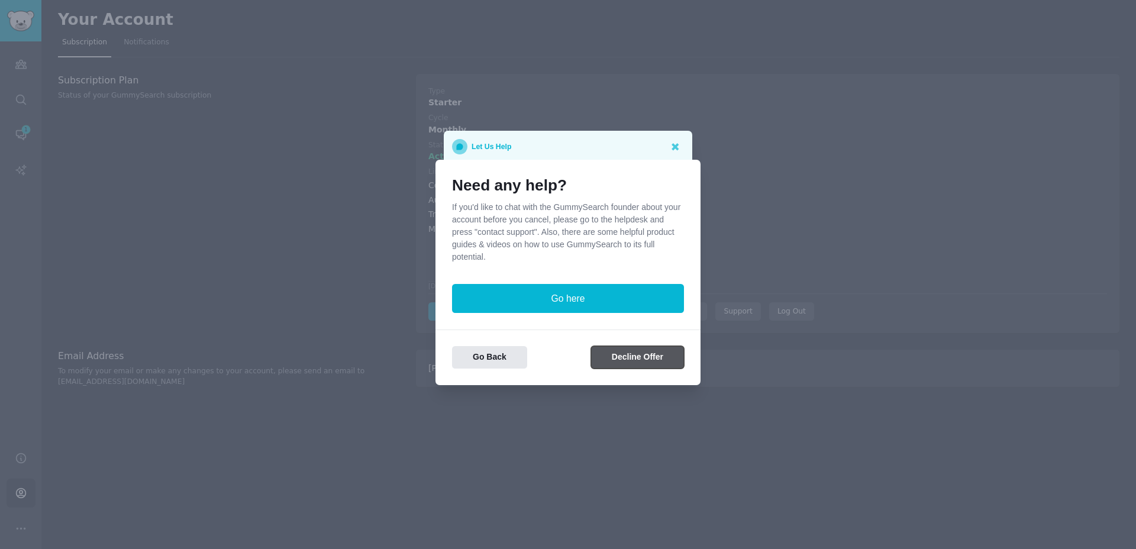
click at [612, 350] on button "Decline Offer" at bounding box center [637, 357] width 93 height 23
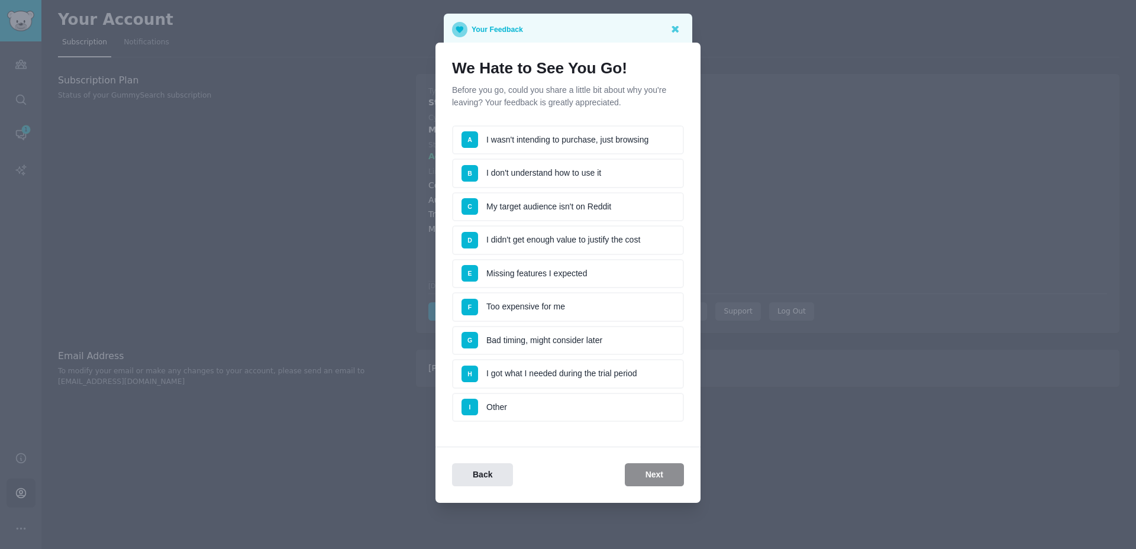
click at [532, 368] on li "H I got what I needed during the trial period" at bounding box center [568, 374] width 232 height 30
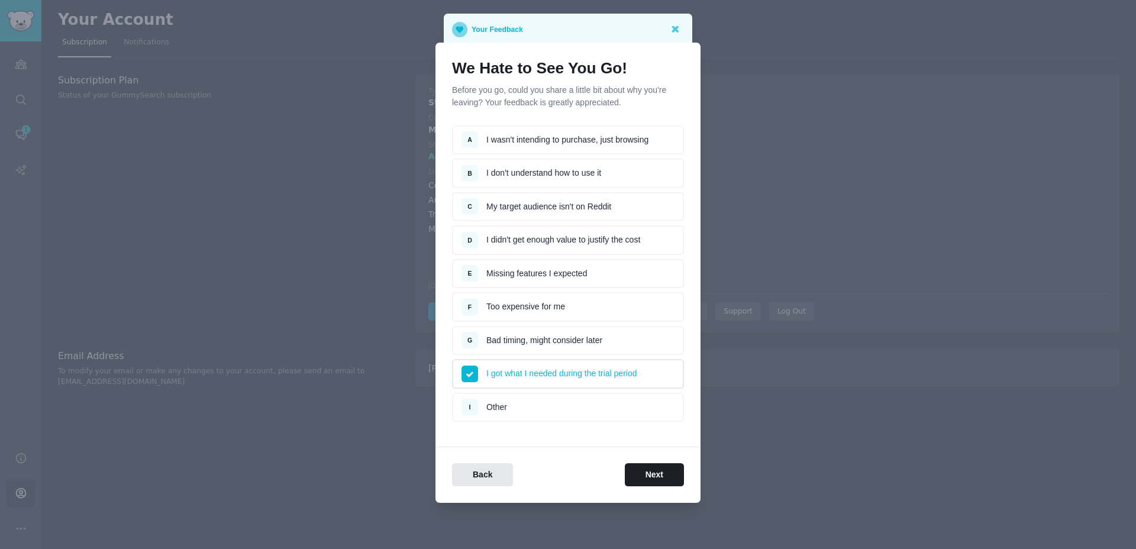
click at [575, 311] on li "F Too expensive for me" at bounding box center [568, 307] width 232 height 30
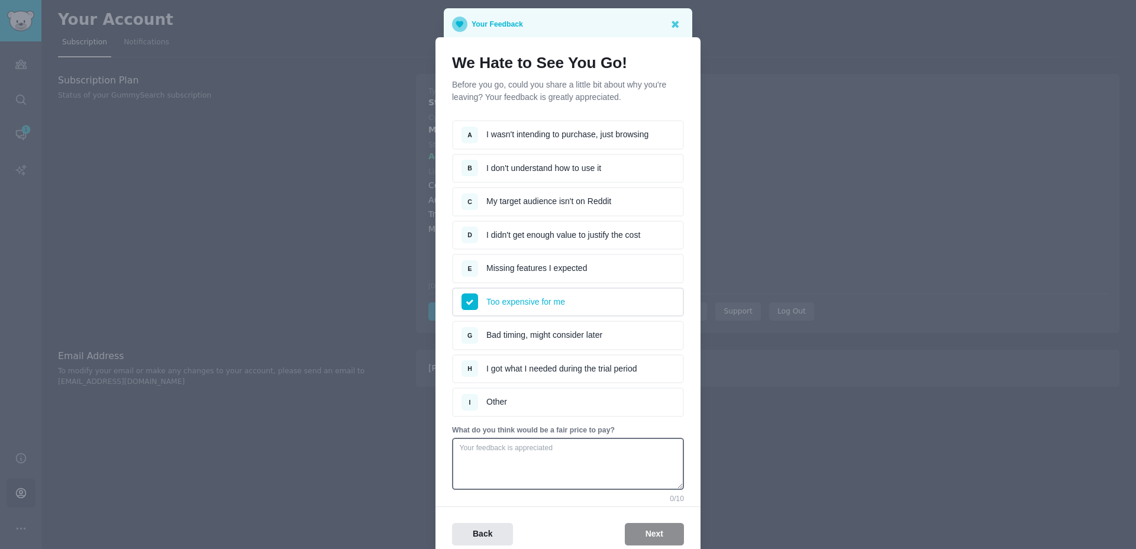
click at [531, 246] on li "D I didn't get enough value to justify the cost" at bounding box center [568, 236] width 232 height 30
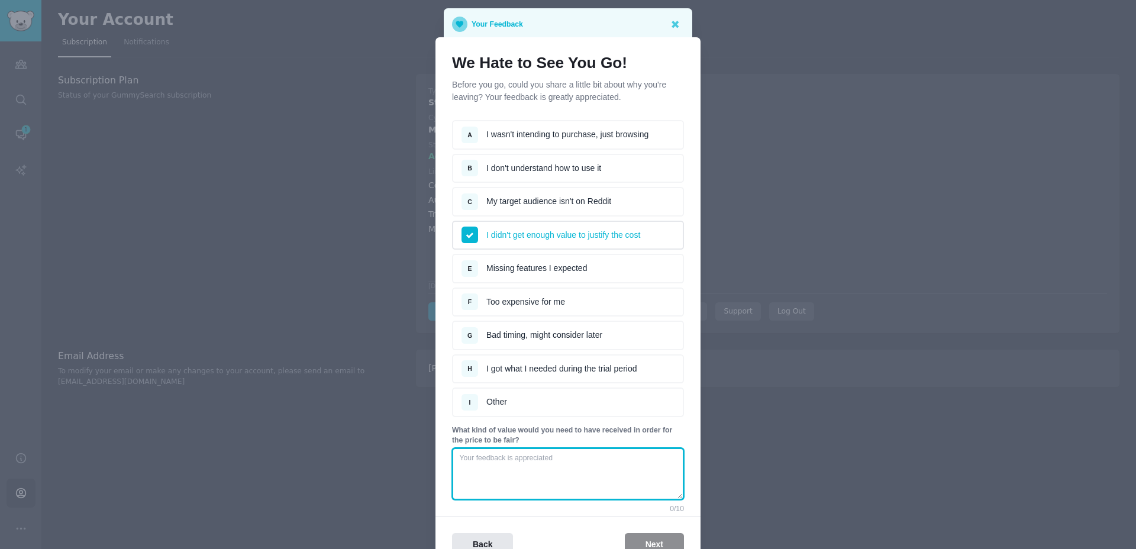
click at [623, 488] on textarea at bounding box center [568, 474] width 232 height 52
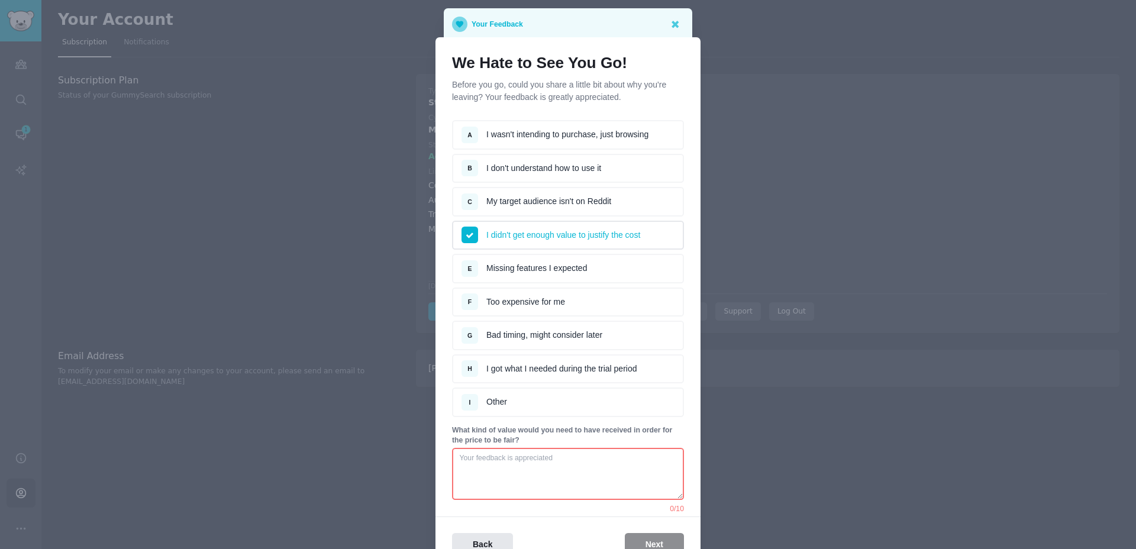
click at [576, 266] on li "E Missing features I expected" at bounding box center [568, 269] width 232 height 30
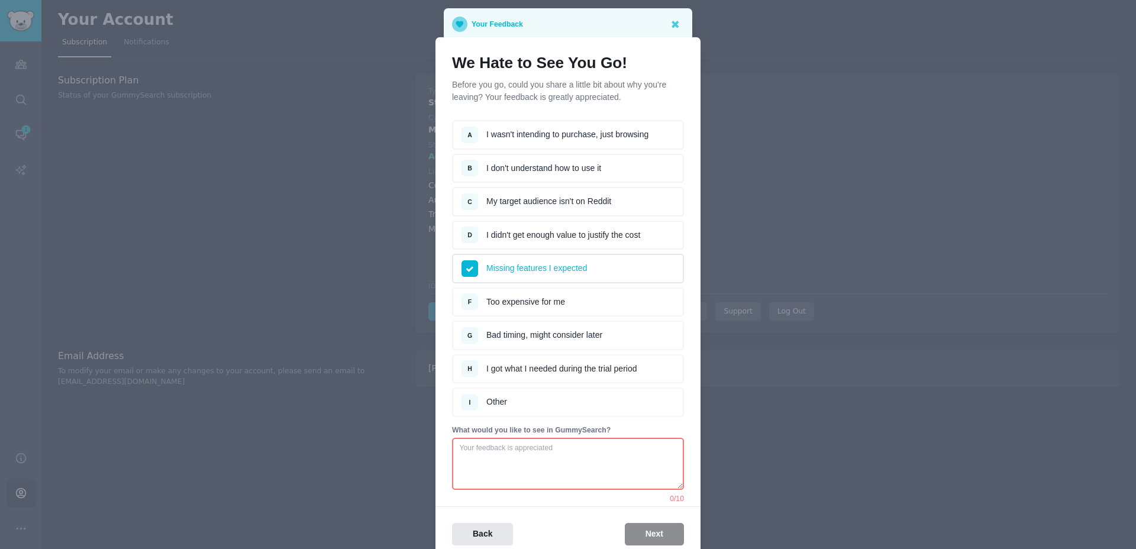
click at [563, 475] on textarea at bounding box center [568, 464] width 232 height 52
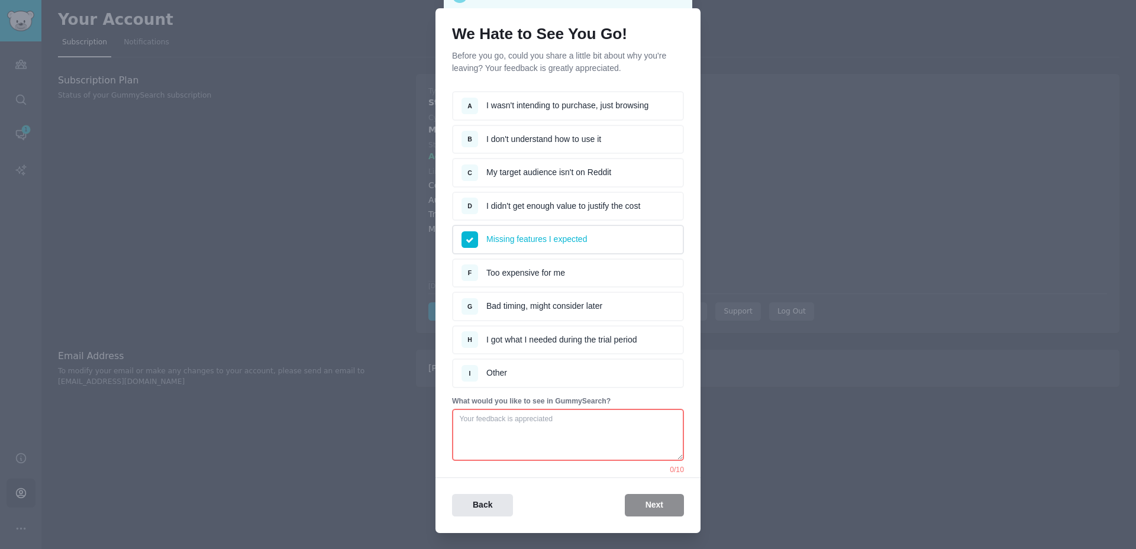
scroll to position [54, 0]
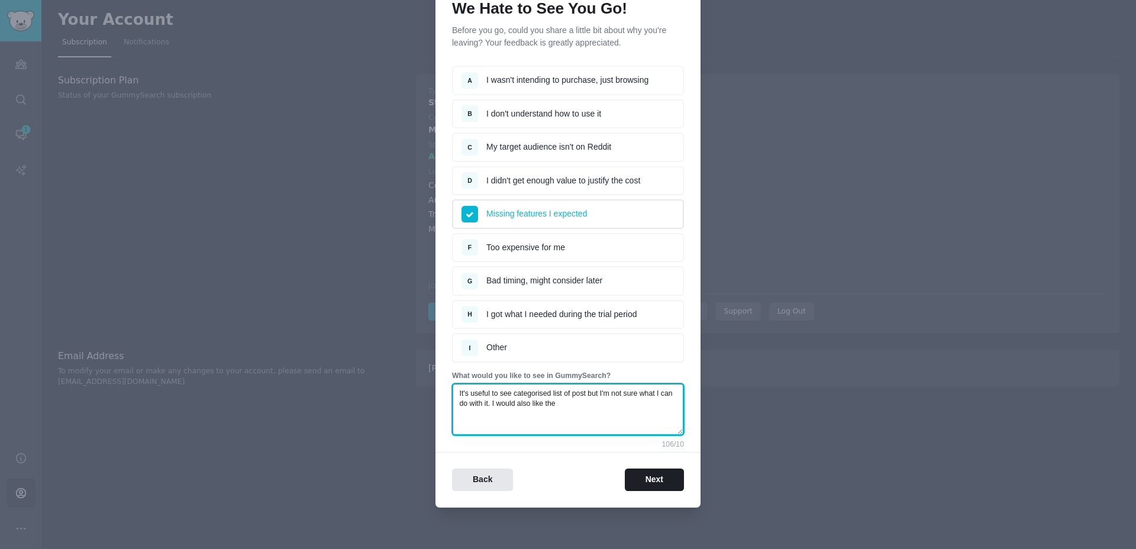
drag, startPoint x: 590, startPoint y: 395, endPoint x: 503, endPoint y: 405, distance: 87.5
click at [503, 405] on textarea "It's useful to see categorised list of post but I'm not sure what I can do with…" at bounding box center [568, 410] width 232 height 52
drag, startPoint x: 615, startPoint y: 420, endPoint x: 646, endPoint y: 397, distance: 38.5
click at [646, 397] on textarea "It's useful to see categorised list of post. I would also like a time series of…" at bounding box center [568, 410] width 232 height 52
type textarea "It's useful to see categorised list of post. I would also like to track the pop…"
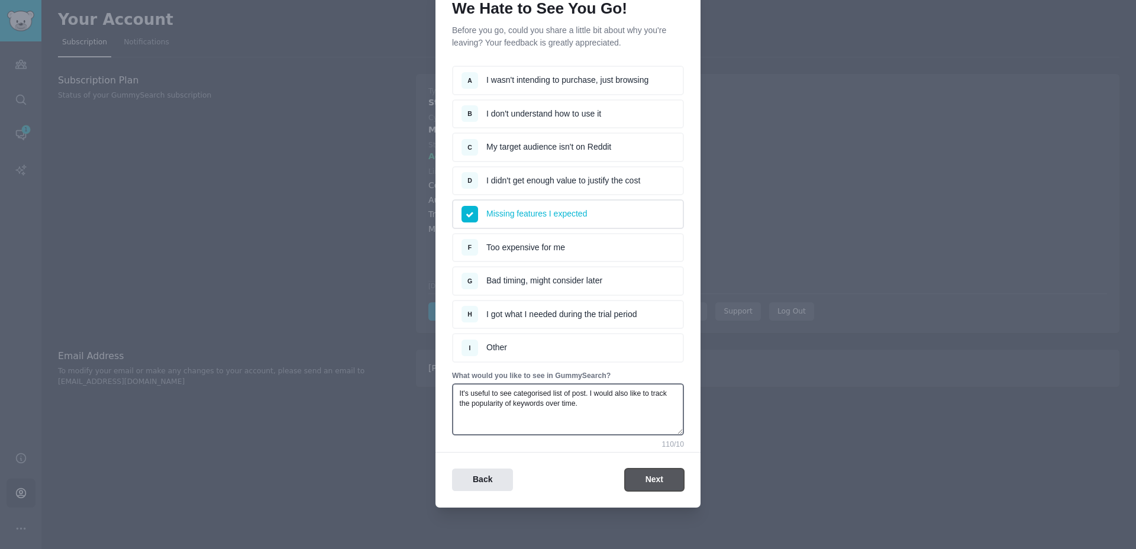
click at [662, 476] on button "Next" at bounding box center [654, 480] width 59 height 23
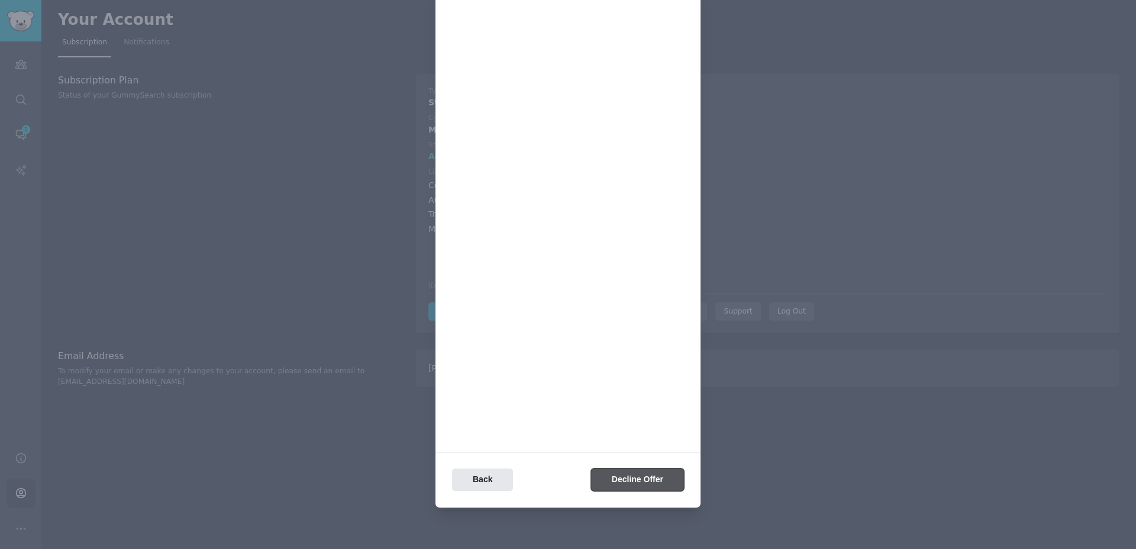
scroll to position [0, 0]
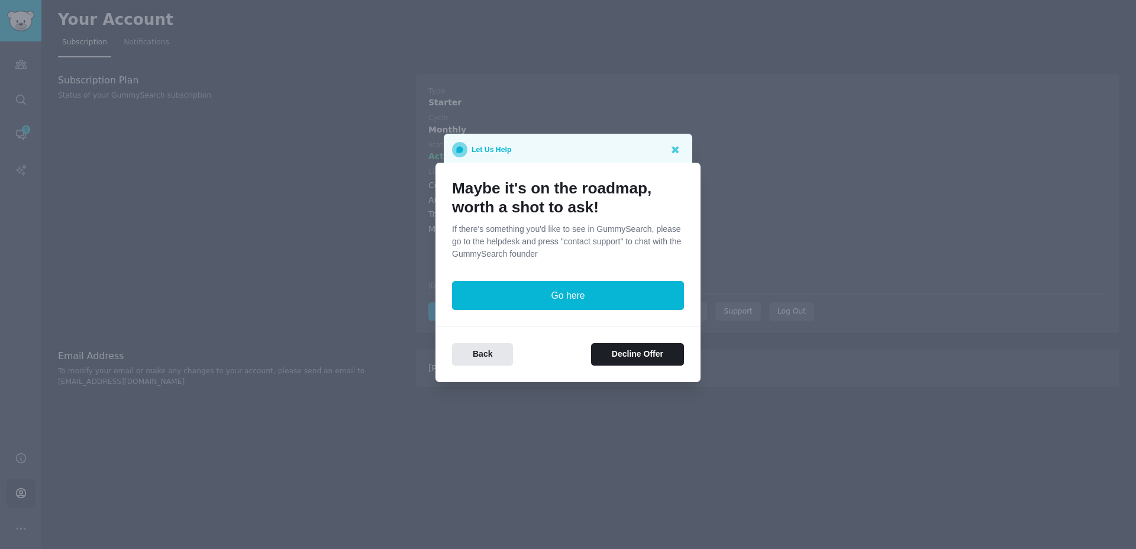
click at [634, 340] on div "Back Decline Offer" at bounding box center [568, 347] width 265 height 40
click at [636, 349] on button "Decline Offer" at bounding box center [637, 354] width 93 height 23
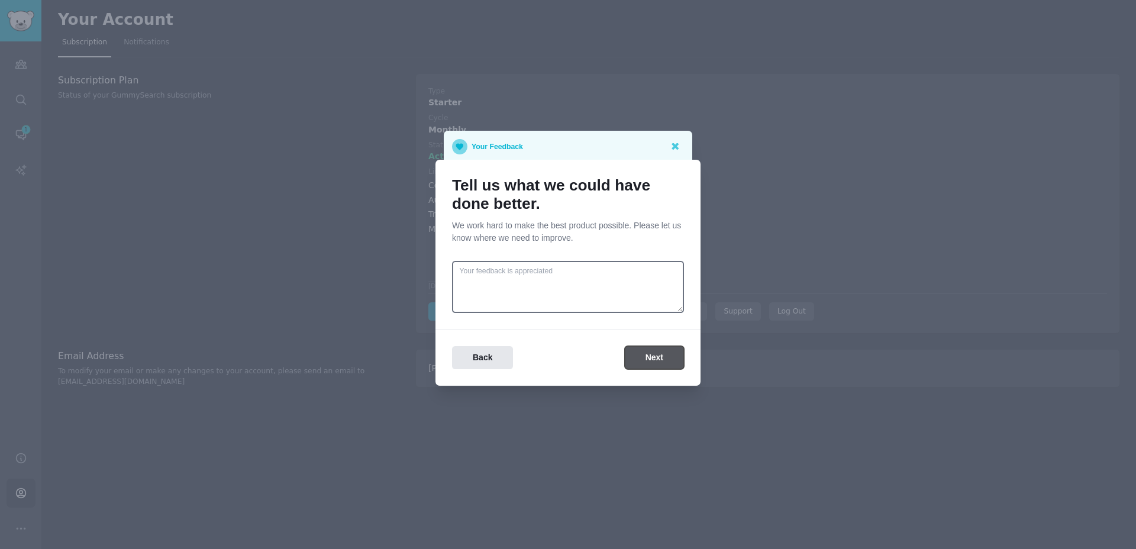
click at [668, 356] on button "Next" at bounding box center [654, 357] width 59 height 23
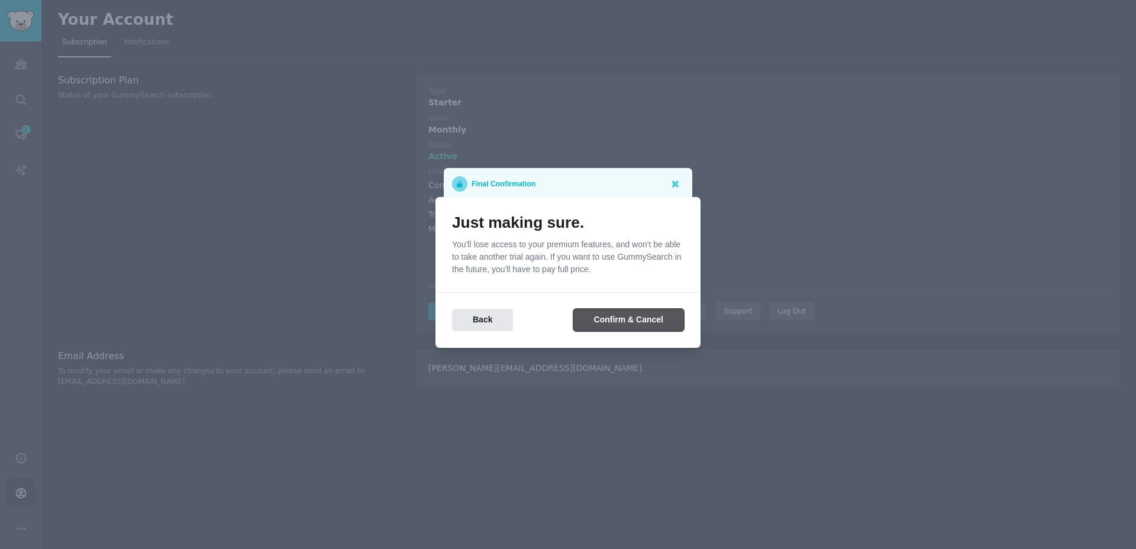
click at [624, 323] on button "Confirm & Cancel" at bounding box center [629, 320] width 111 height 23
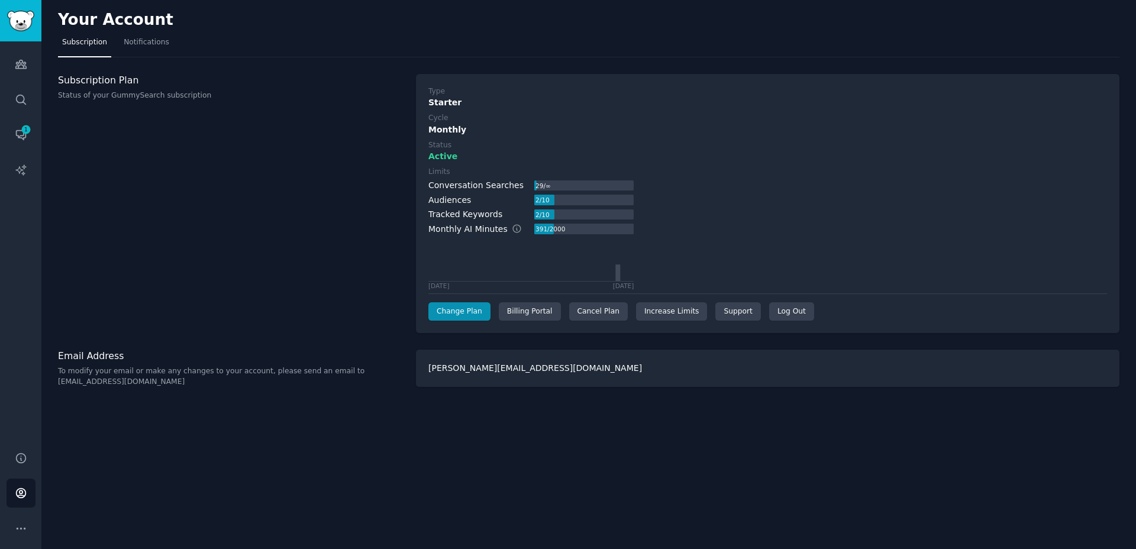
click at [585, 431] on div "Your Account Subscription Notifications Subscription Plan Status of your GummyS…" at bounding box center [588, 274] width 1095 height 549
